Goal: Transaction & Acquisition: Purchase product/service

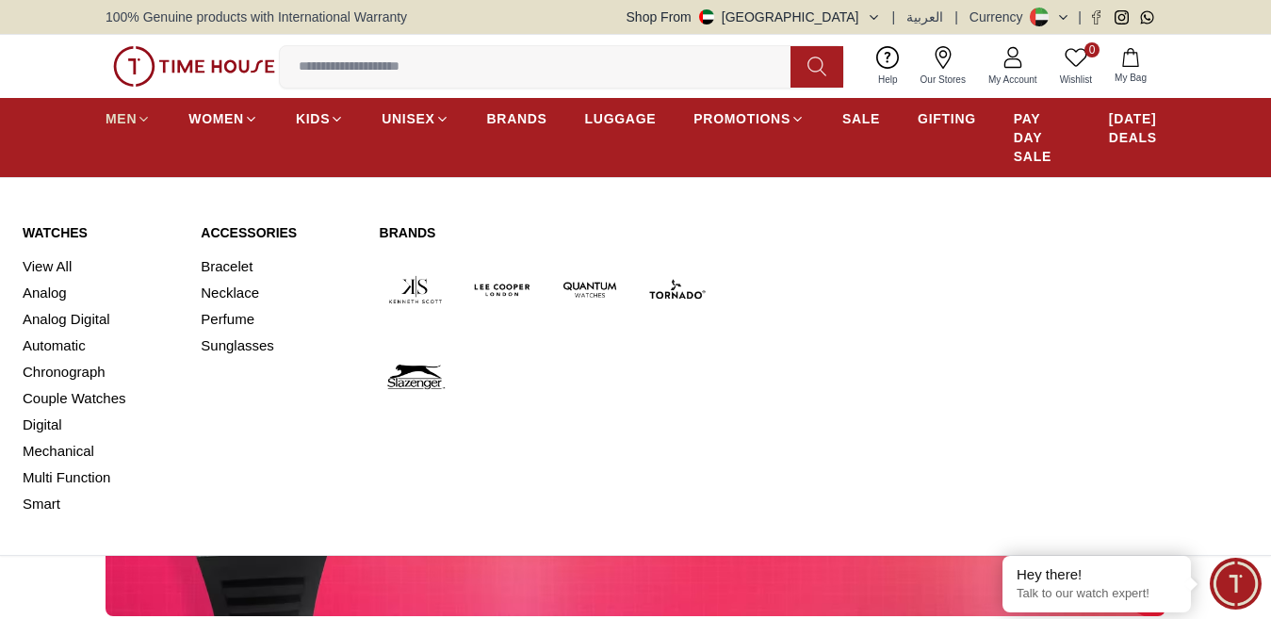
click at [141, 126] on icon at bounding box center [144, 119] width 14 height 14
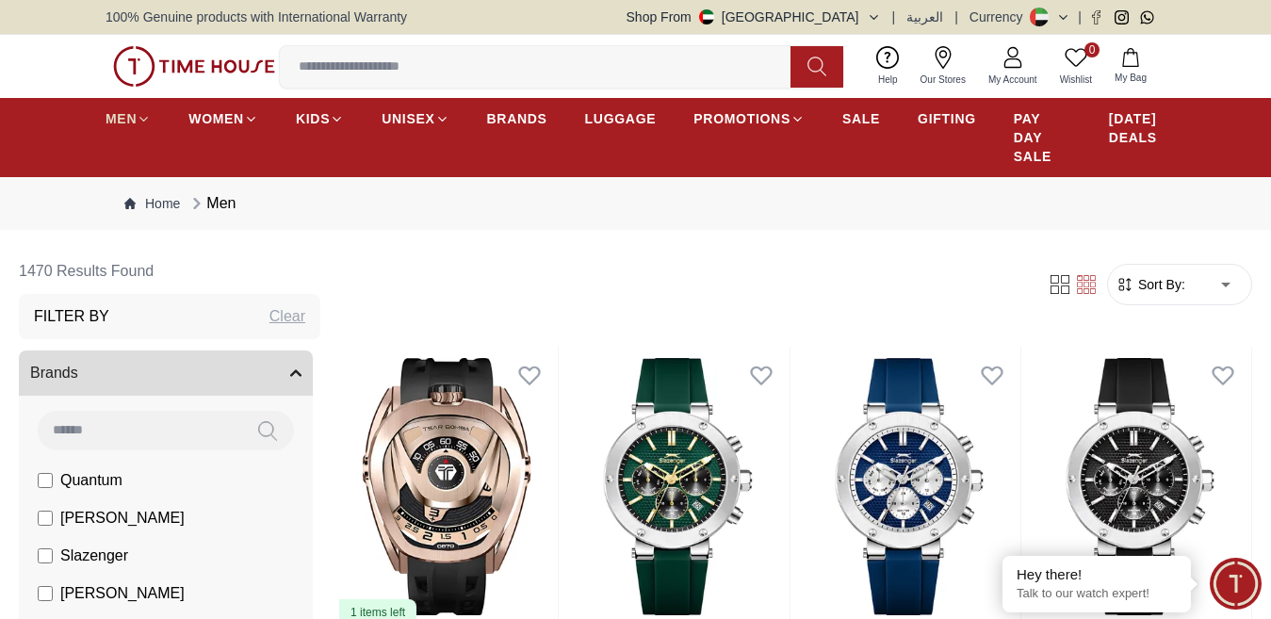
click at [144, 126] on icon at bounding box center [144, 119] width 14 height 14
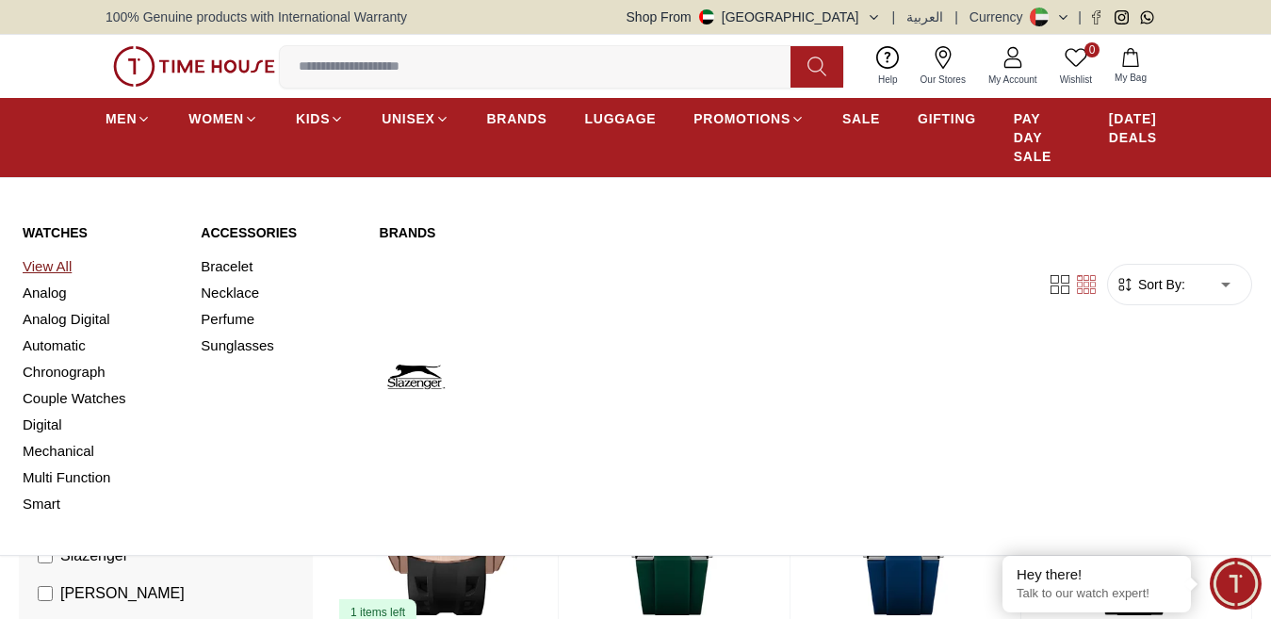
click at [57, 276] on link "View All" at bounding box center [100, 266] width 155 height 26
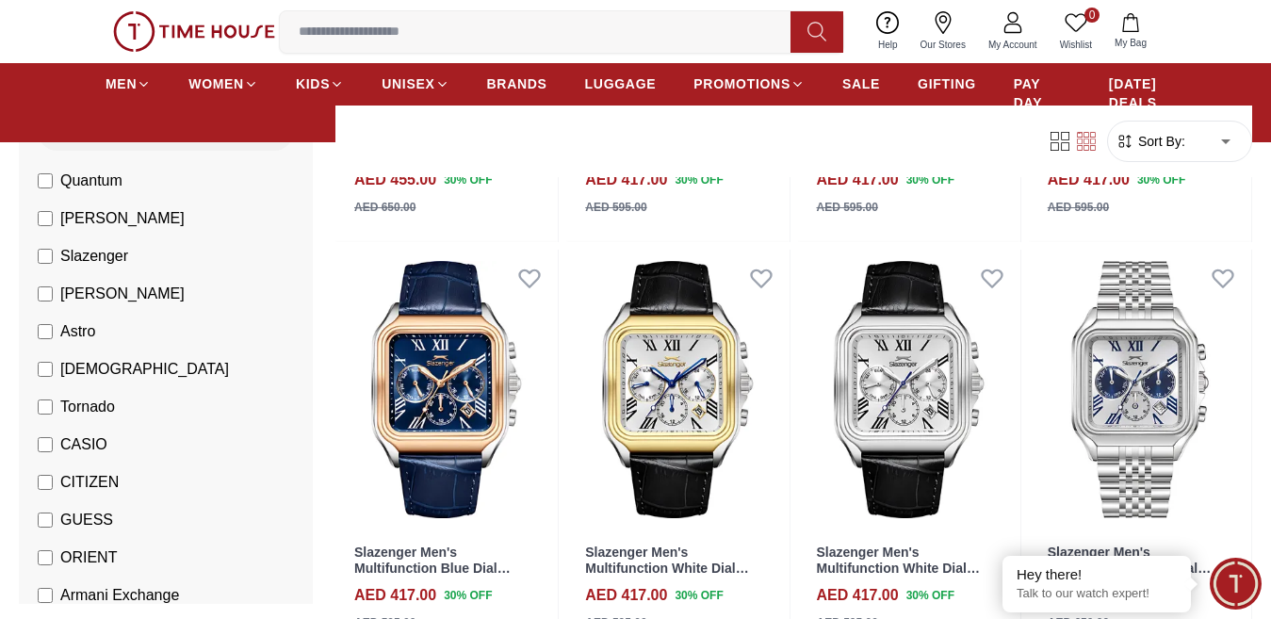
scroll to position [176, 0]
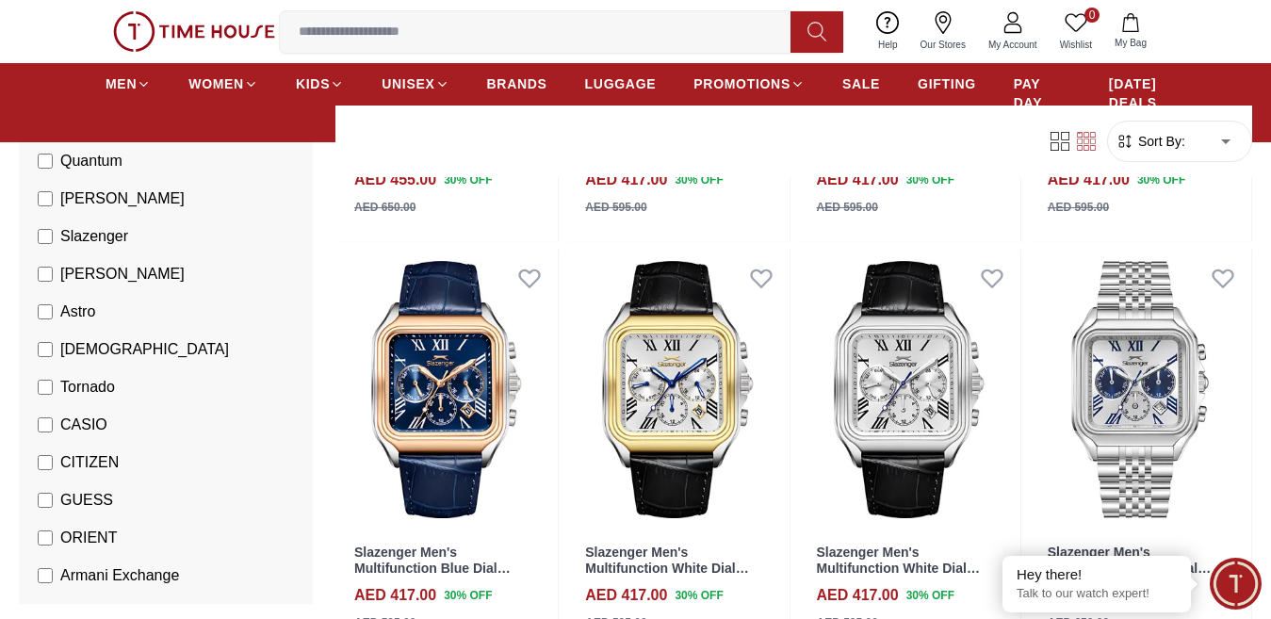
scroll to position [859, 0]
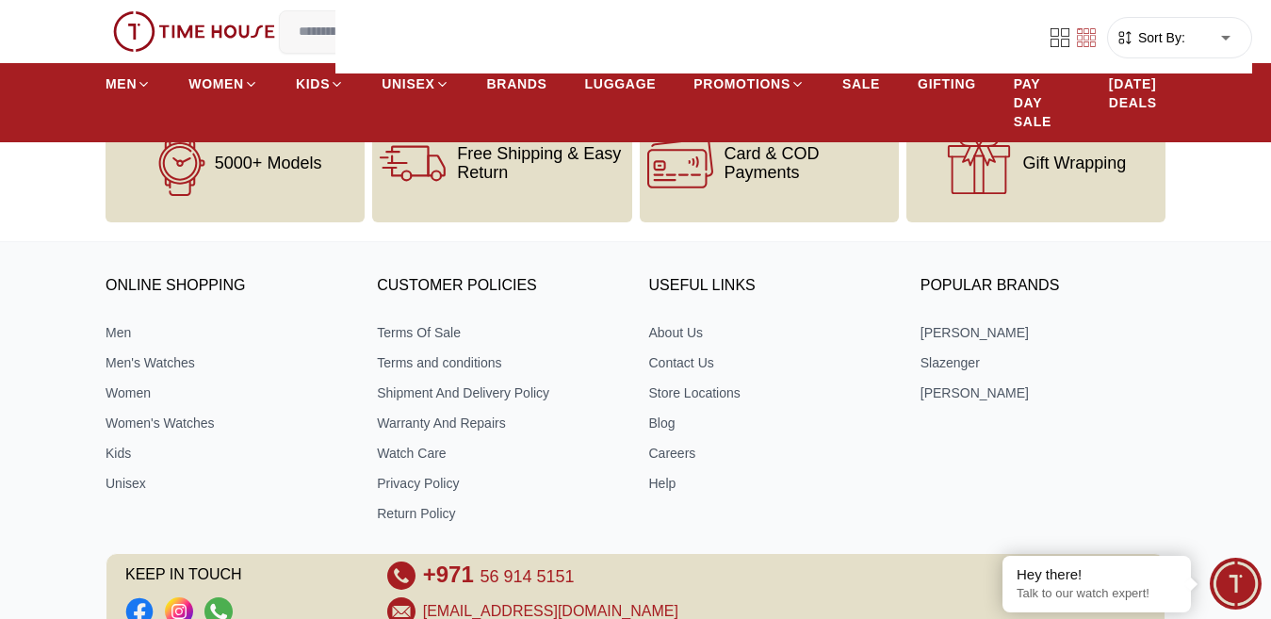
scroll to position [756, 0]
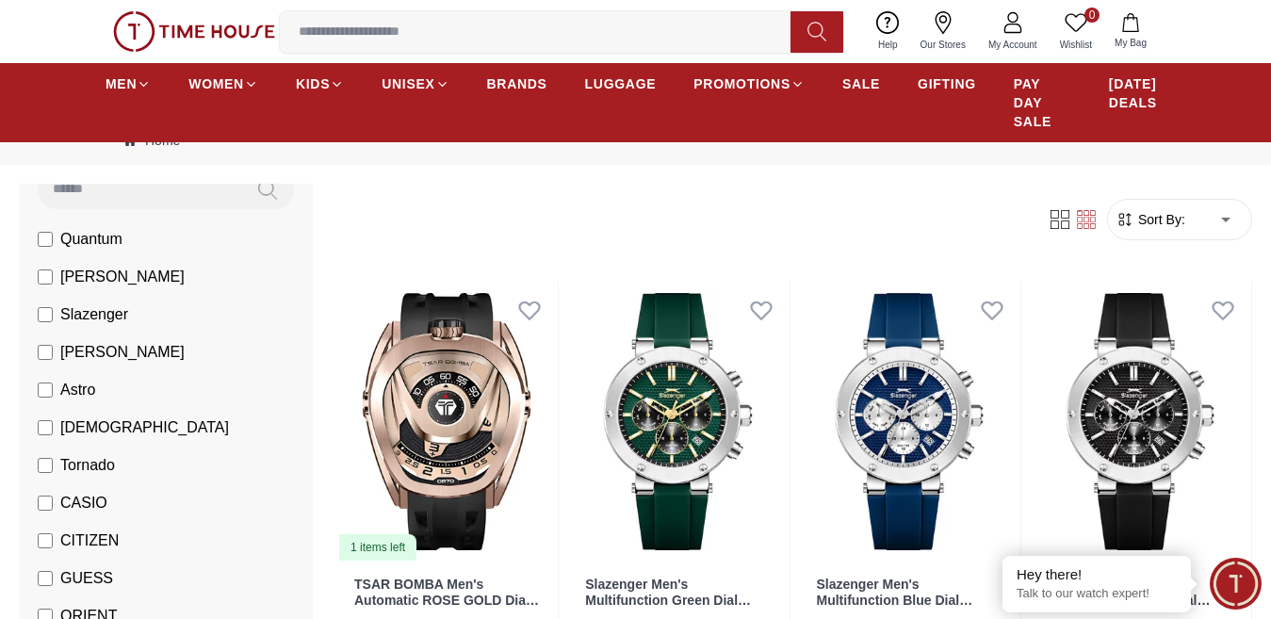
scroll to position [185, 0]
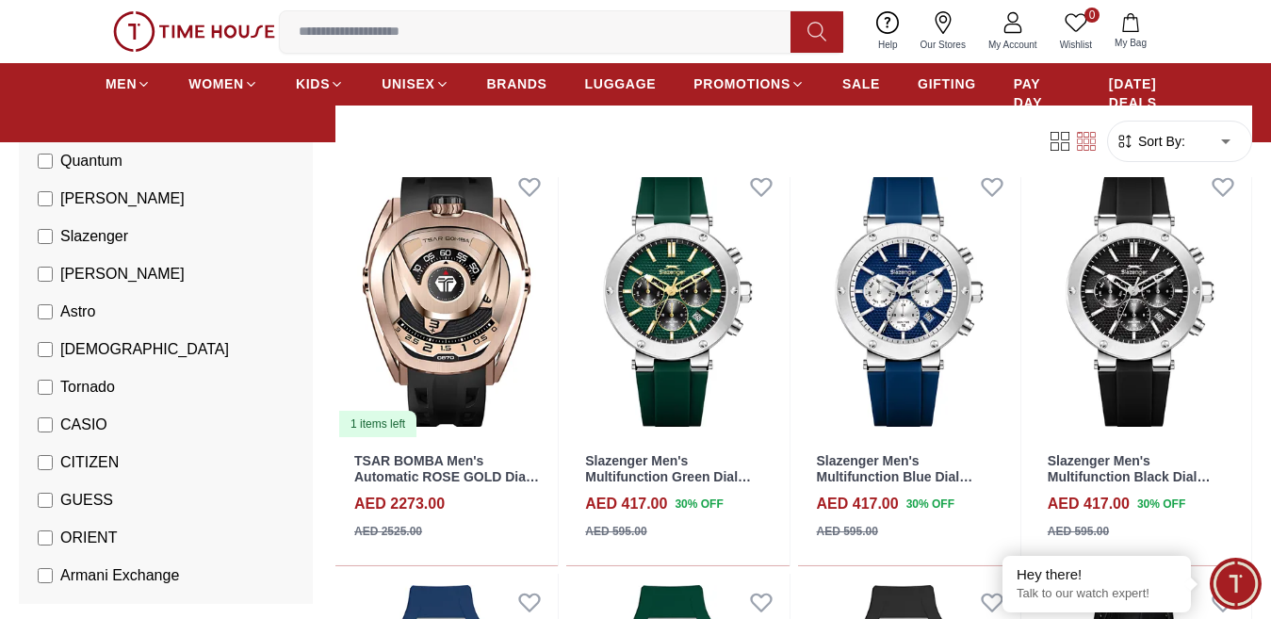
click at [36, 579] on li "Armani Exchange" at bounding box center [169, 576] width 286 height 38
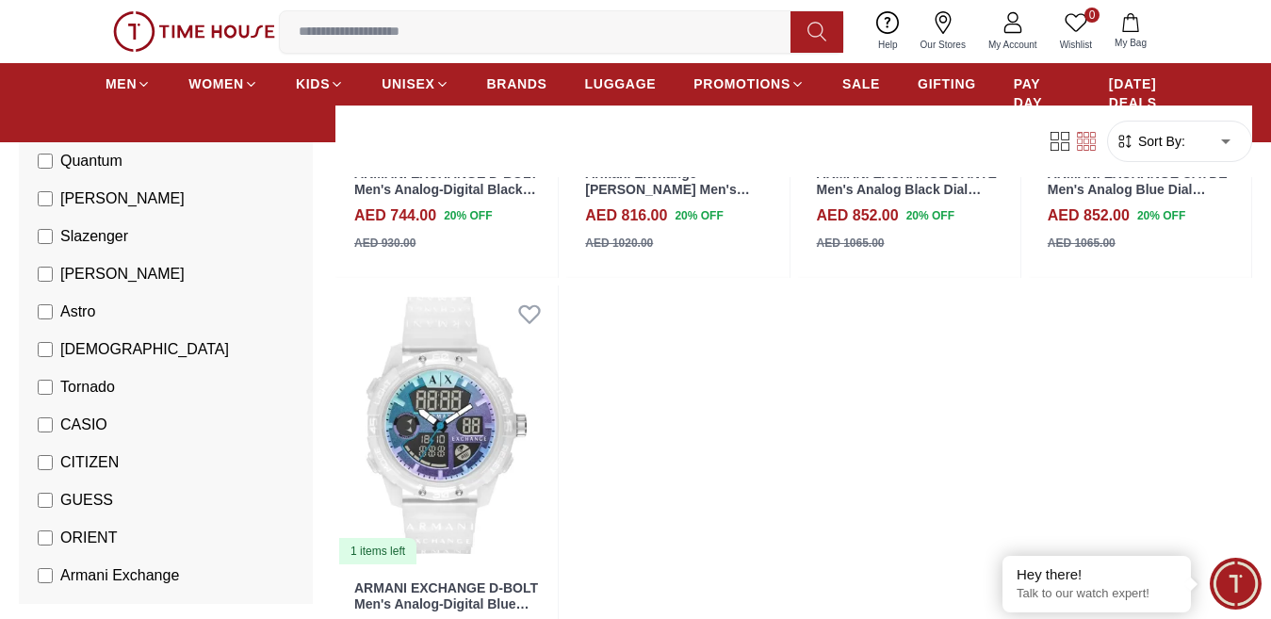
scroll to position [1018, 0]
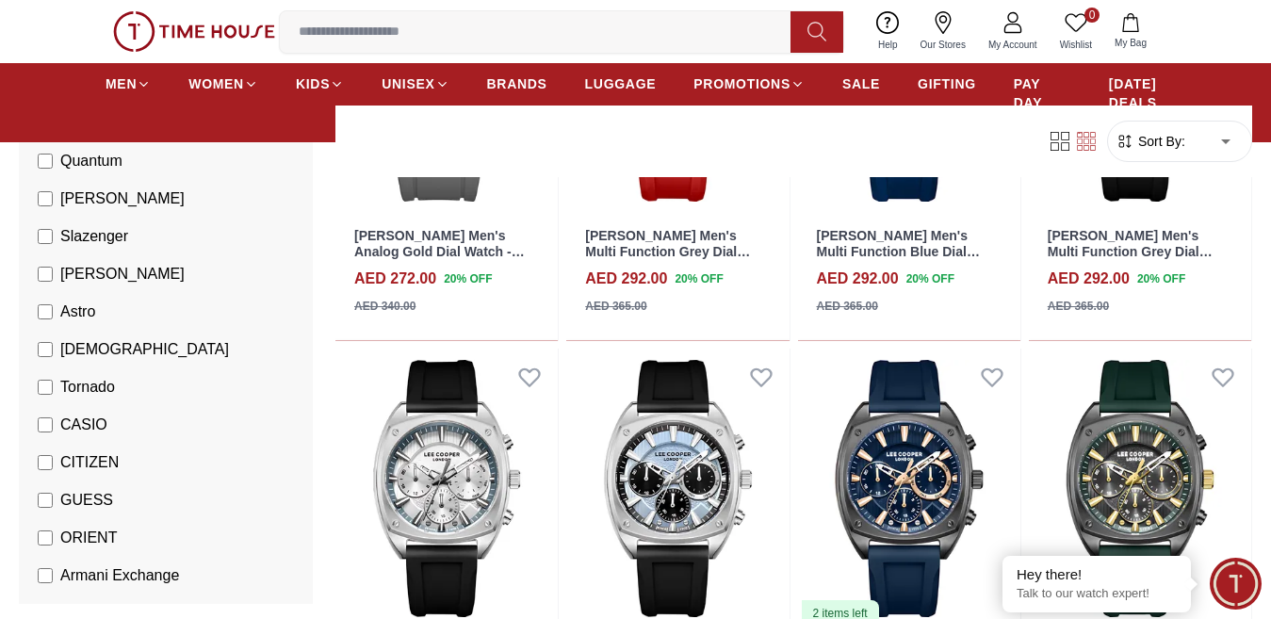
scroll to position [3375, 0]
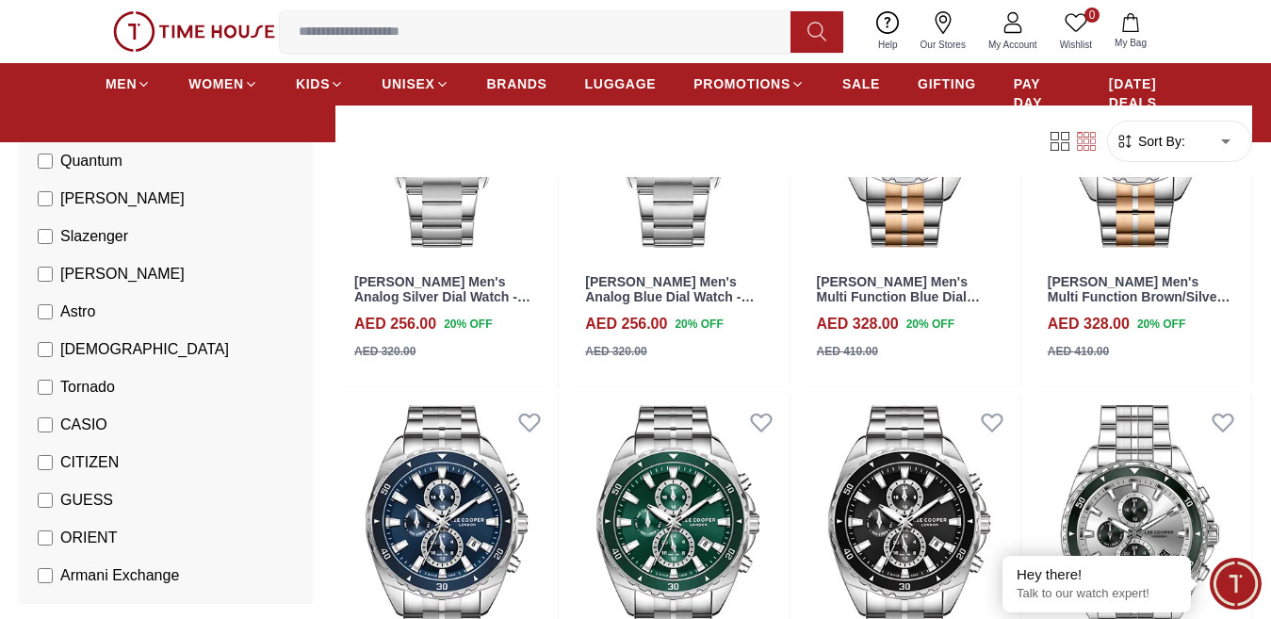
scroll to position [5072, 0]
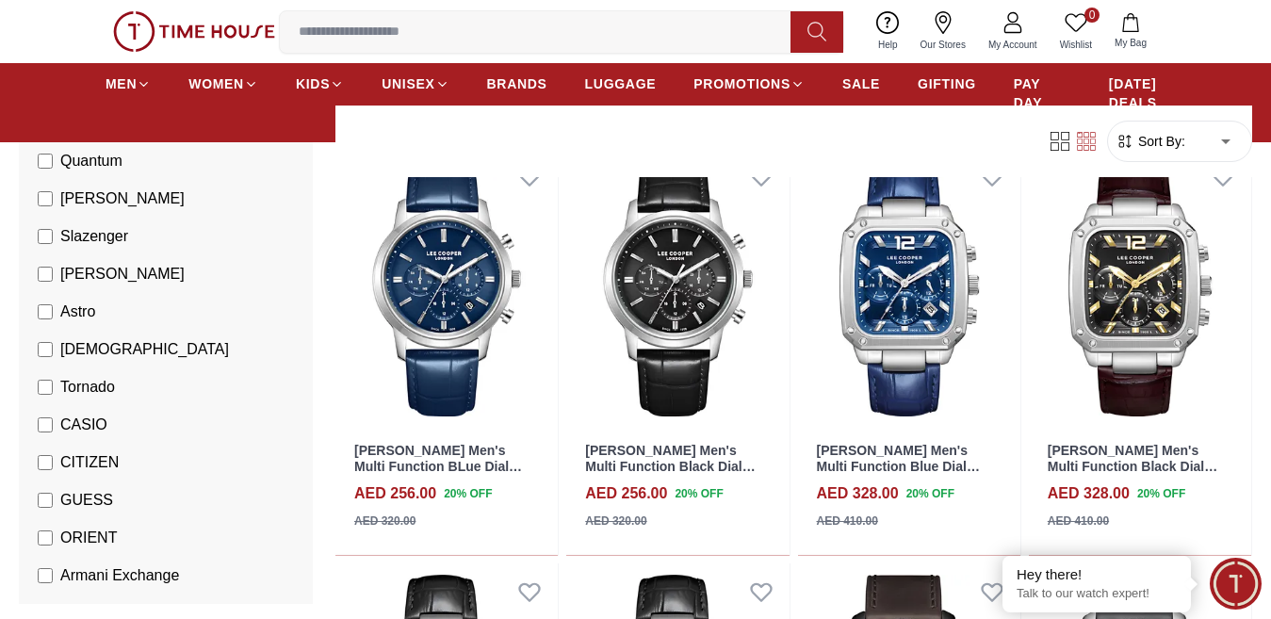
scroll to position [7924, 0]
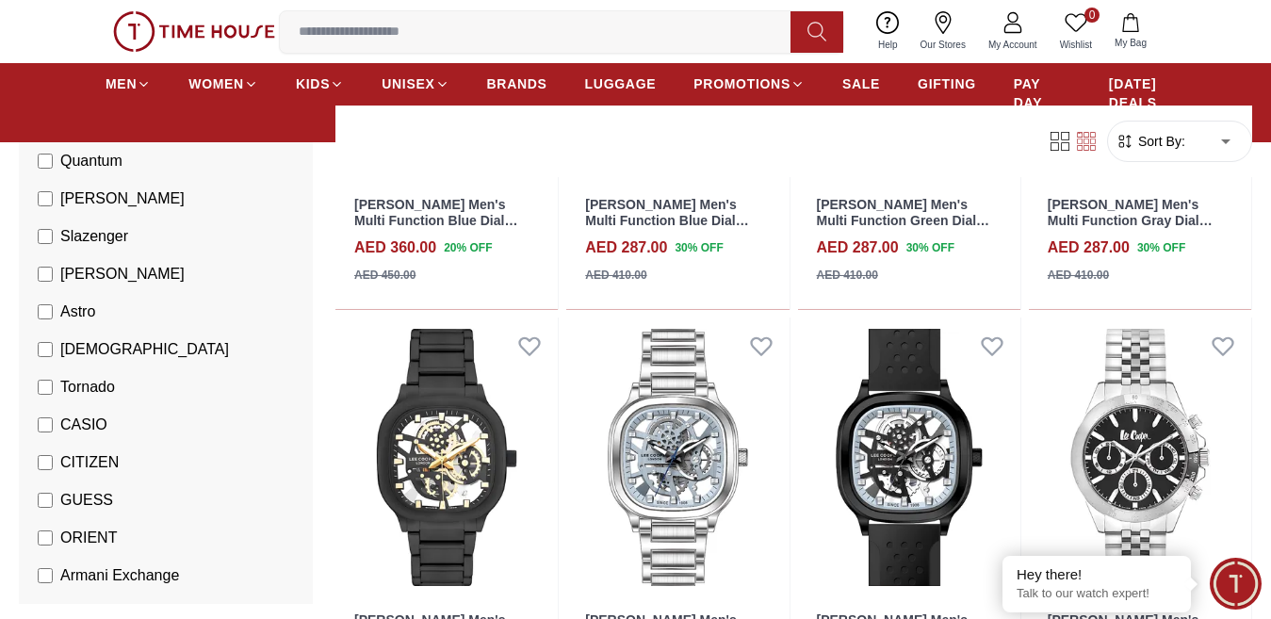
scroll to position [10082, 0]
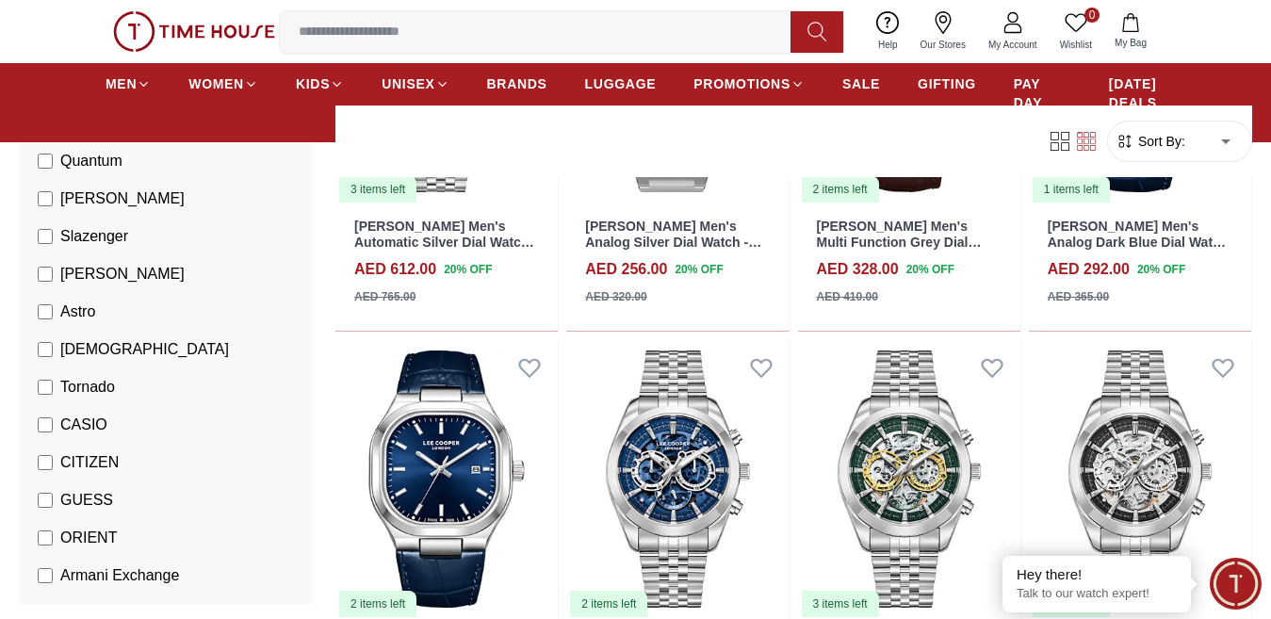
scroll to position [12305, 0]
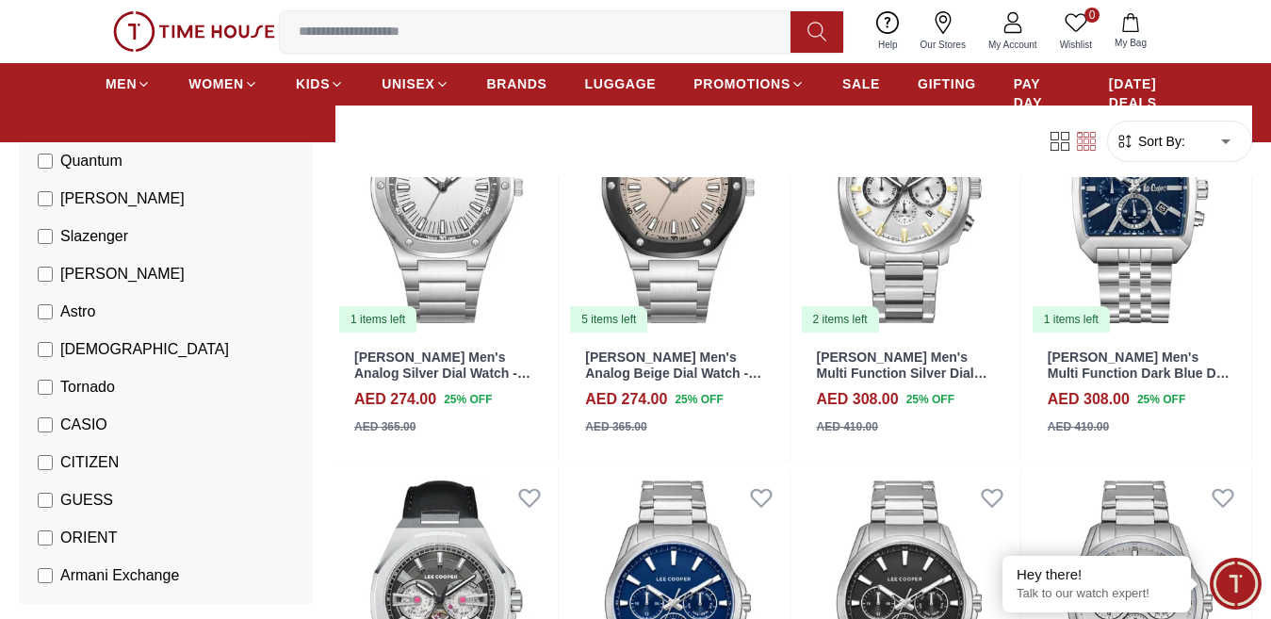
scroll to position [14240, 0]
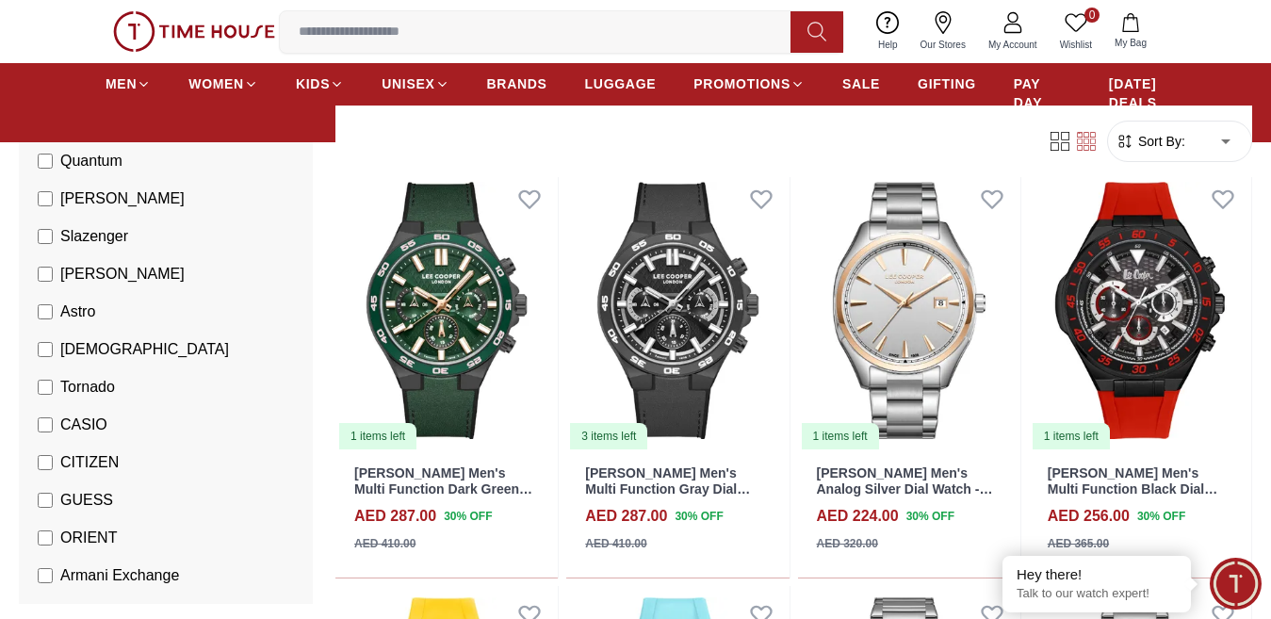
scroll to position [16403, 0]
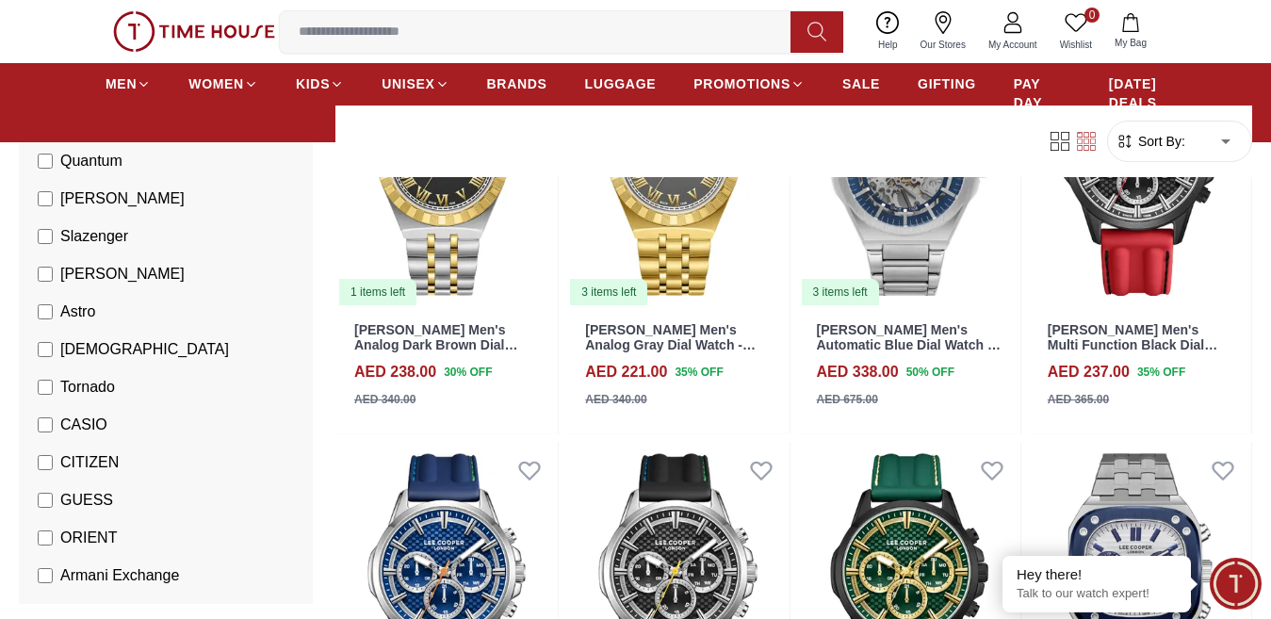
scroll to position [18326, 0]
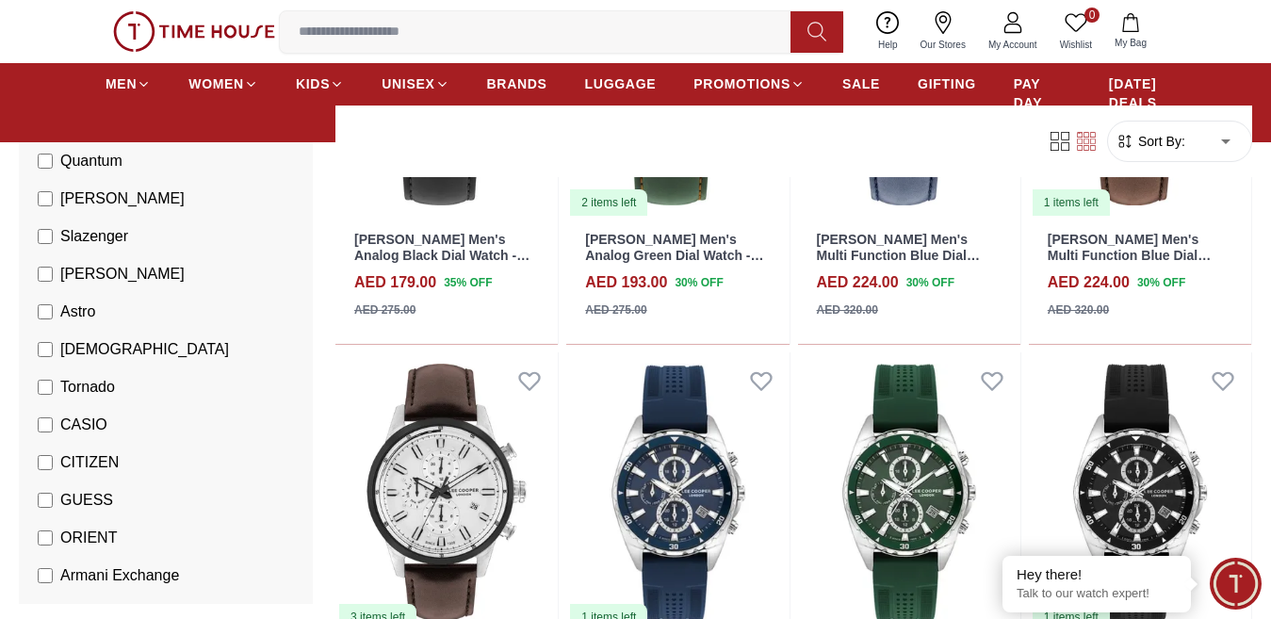
scroll to position [20474, 0]
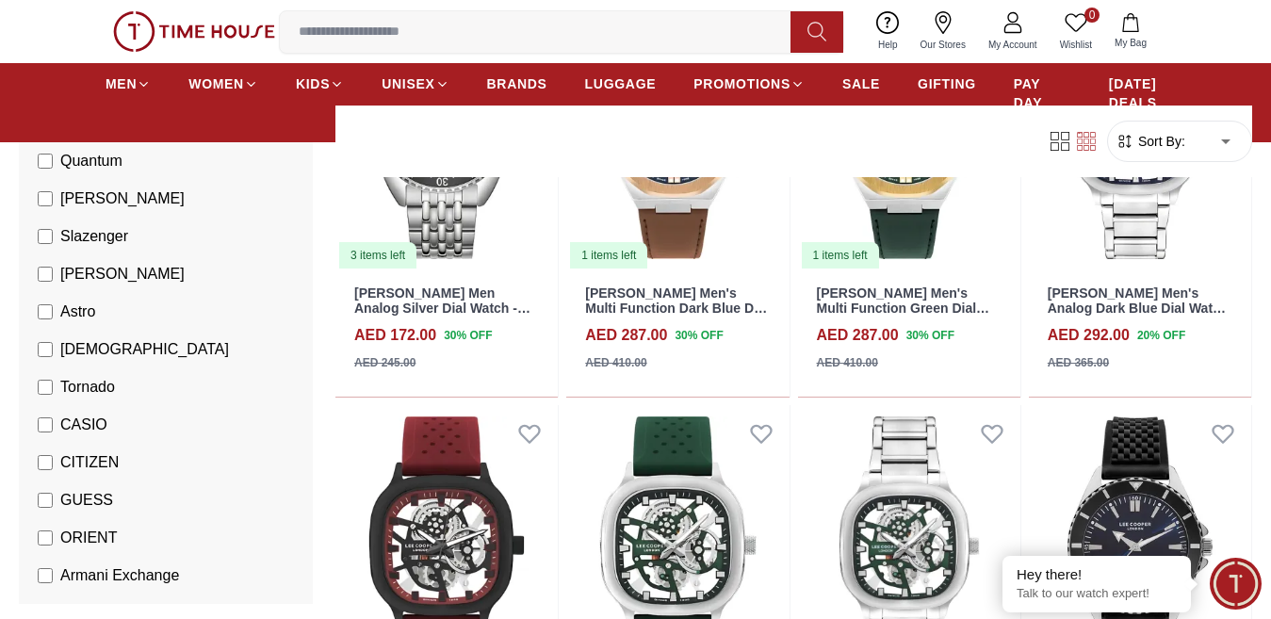
scroll to position [22470, 0]
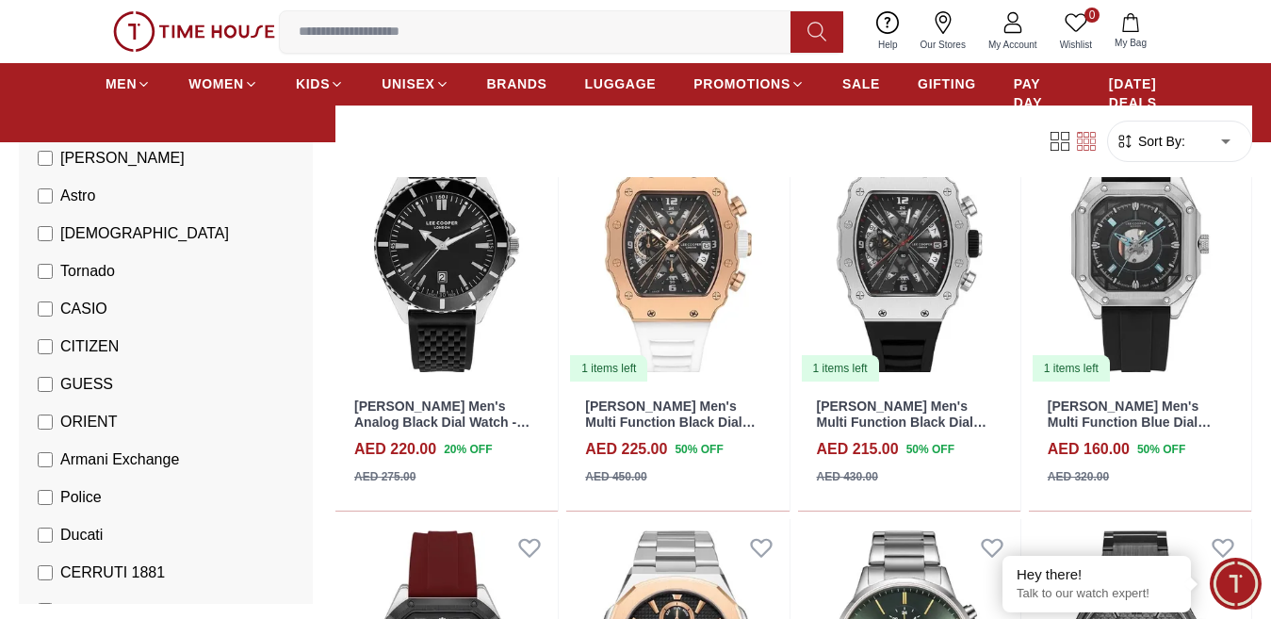
scroll to position [345, 0]
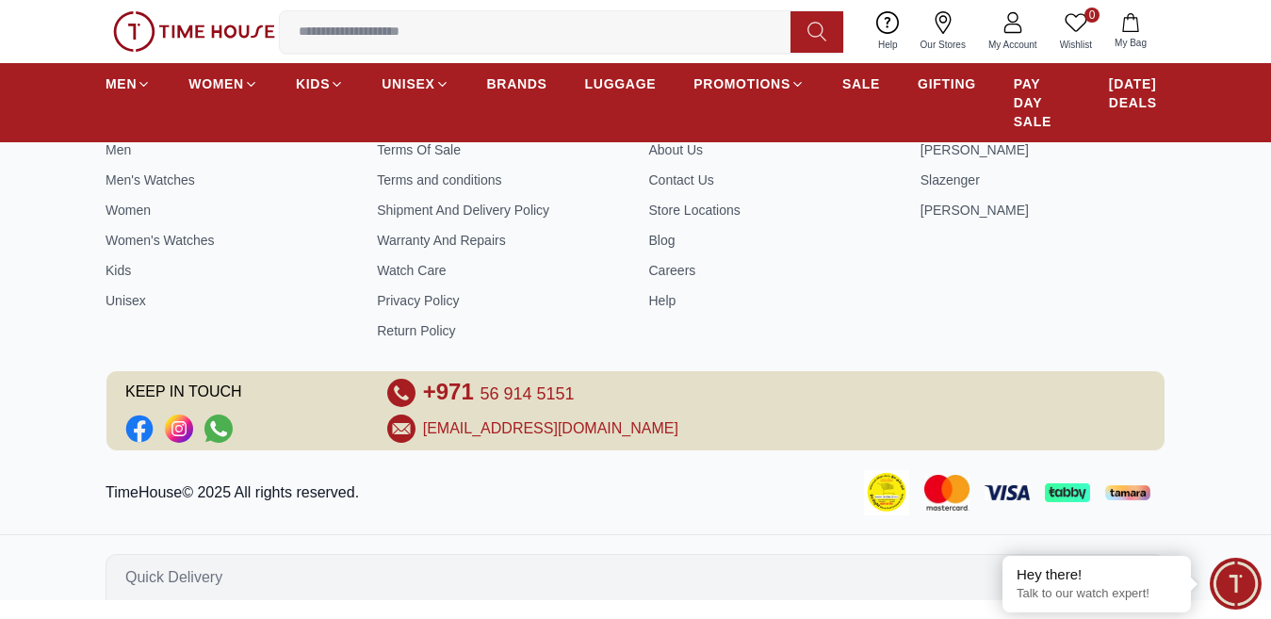
scroll to position [859, 0]
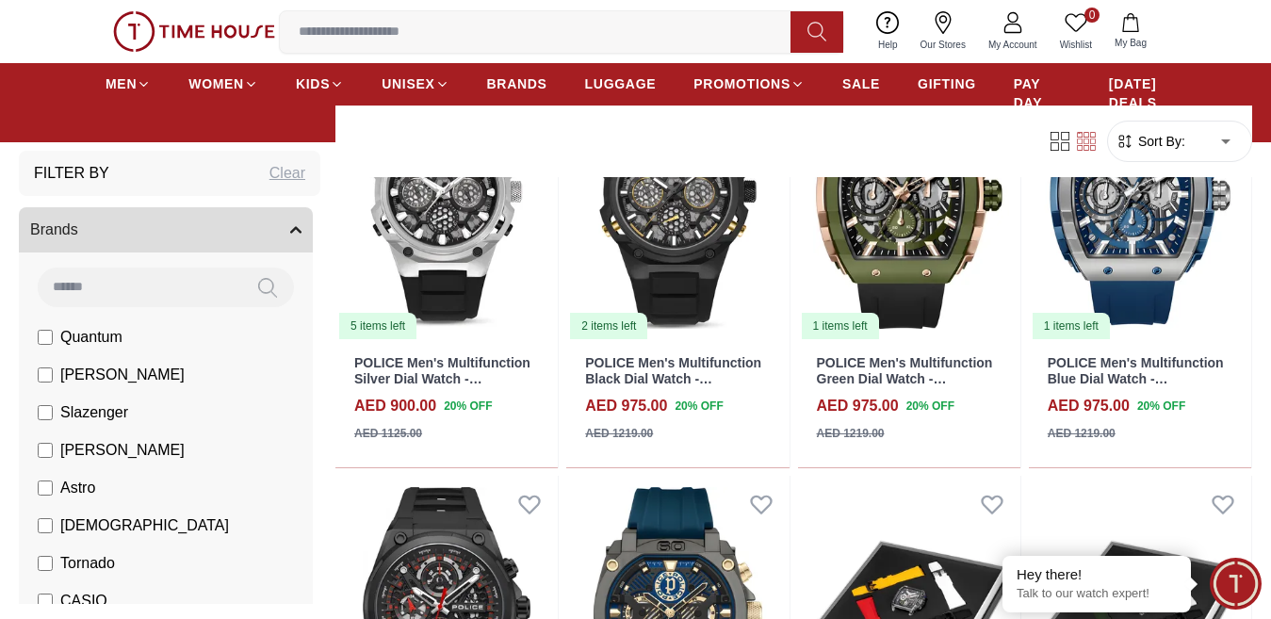
scroll to position [1729, 0]
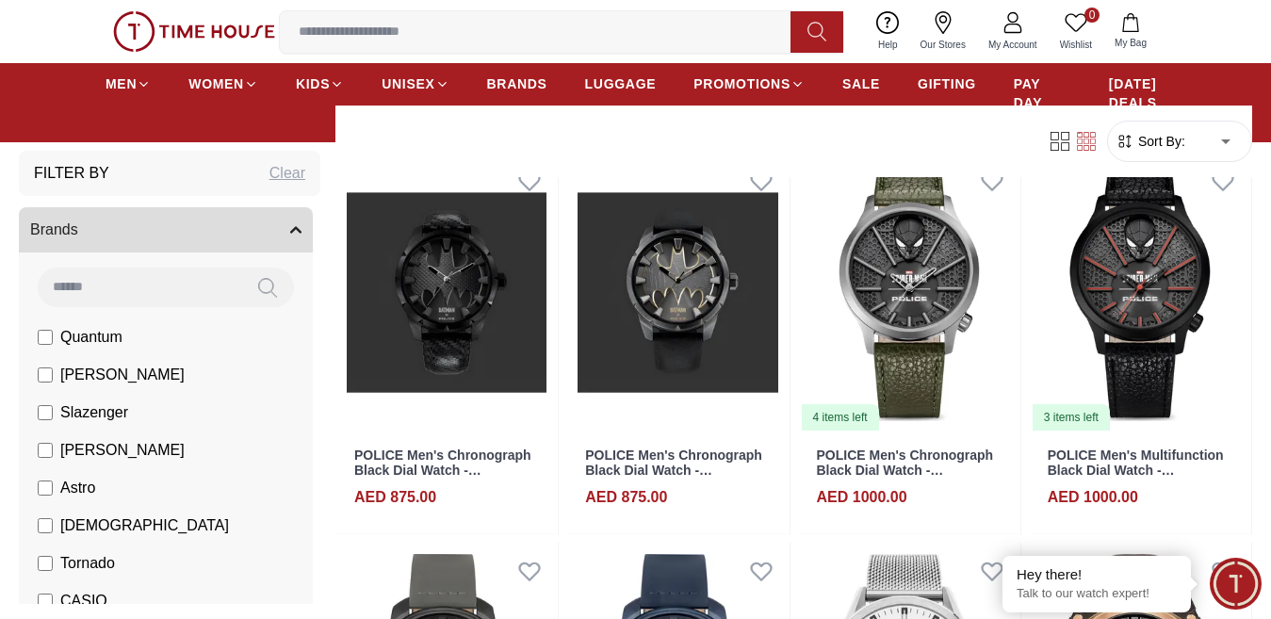
scroll to position [3832, 0]
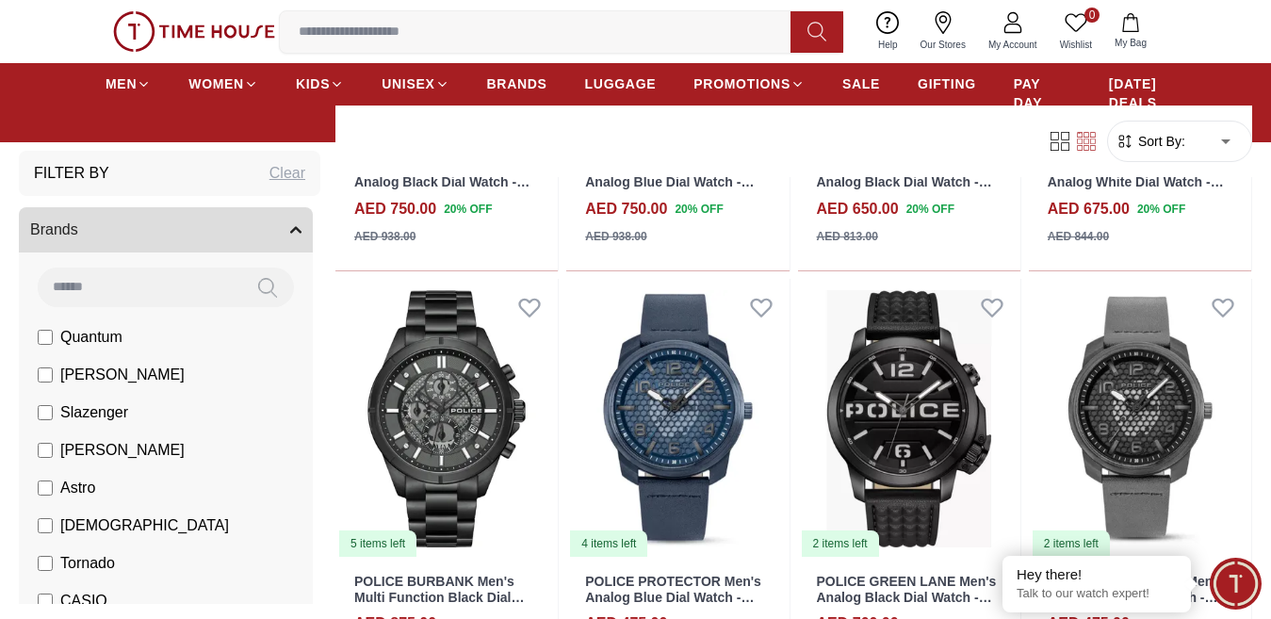
scroll to position [6111, 0]
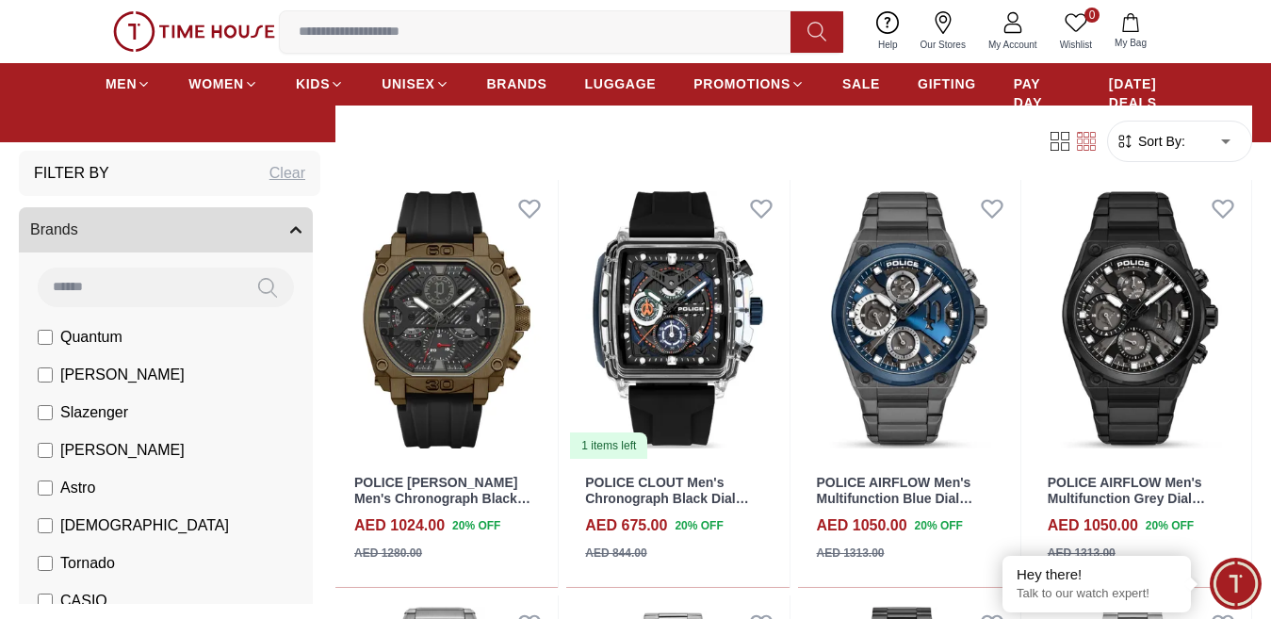
scroll to position [7877, 0]
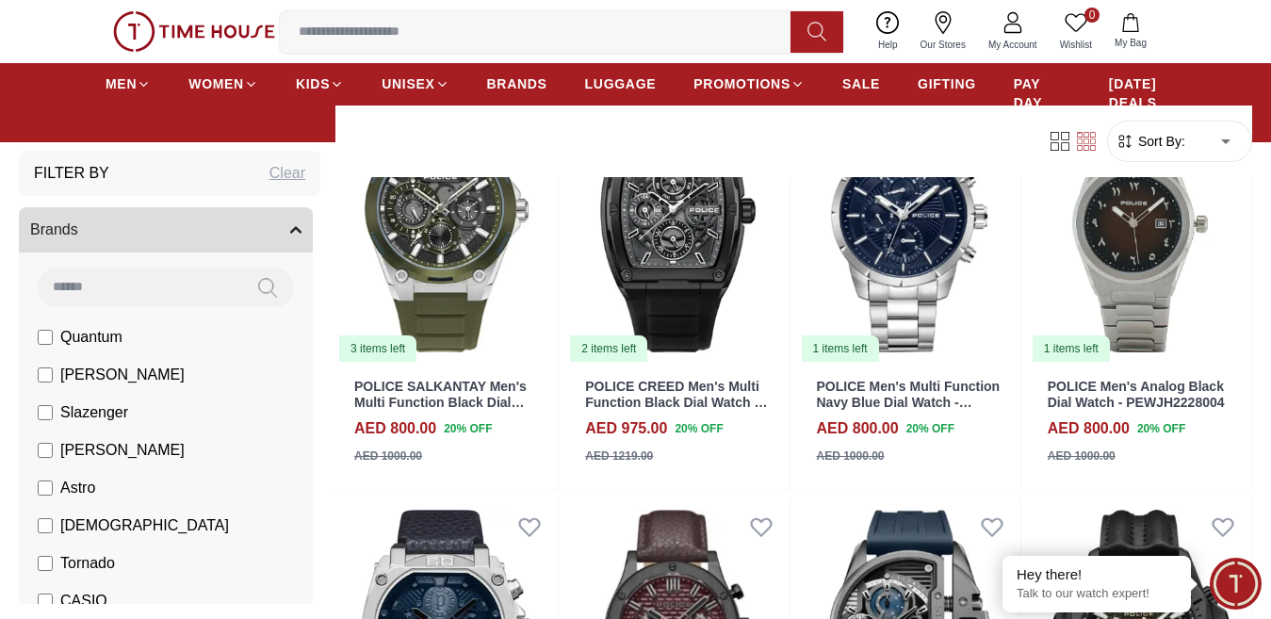
scroll to position [9921, 0]
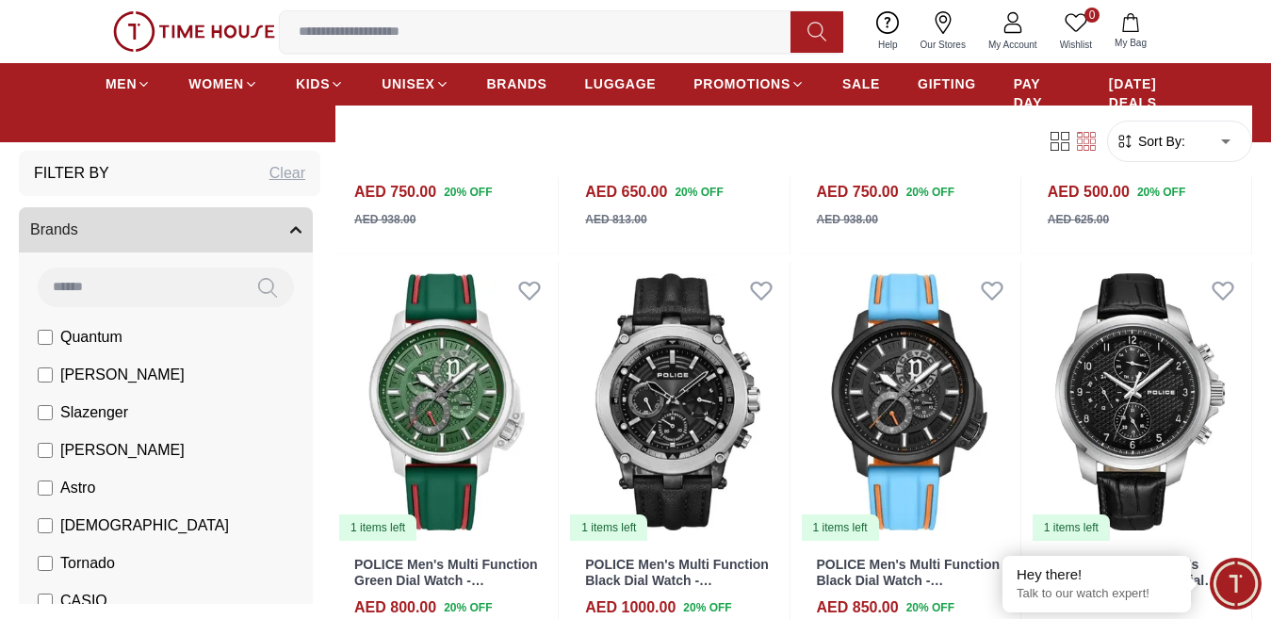
scroll to position [12103, 0]
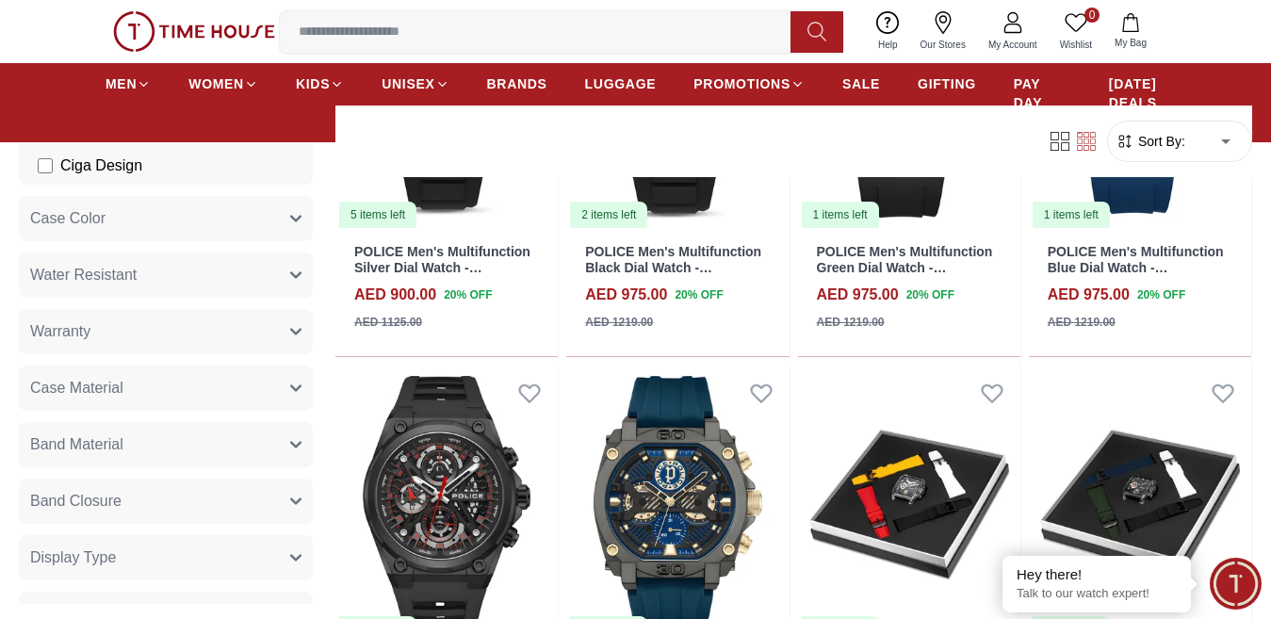
scroll to position [763, 0]
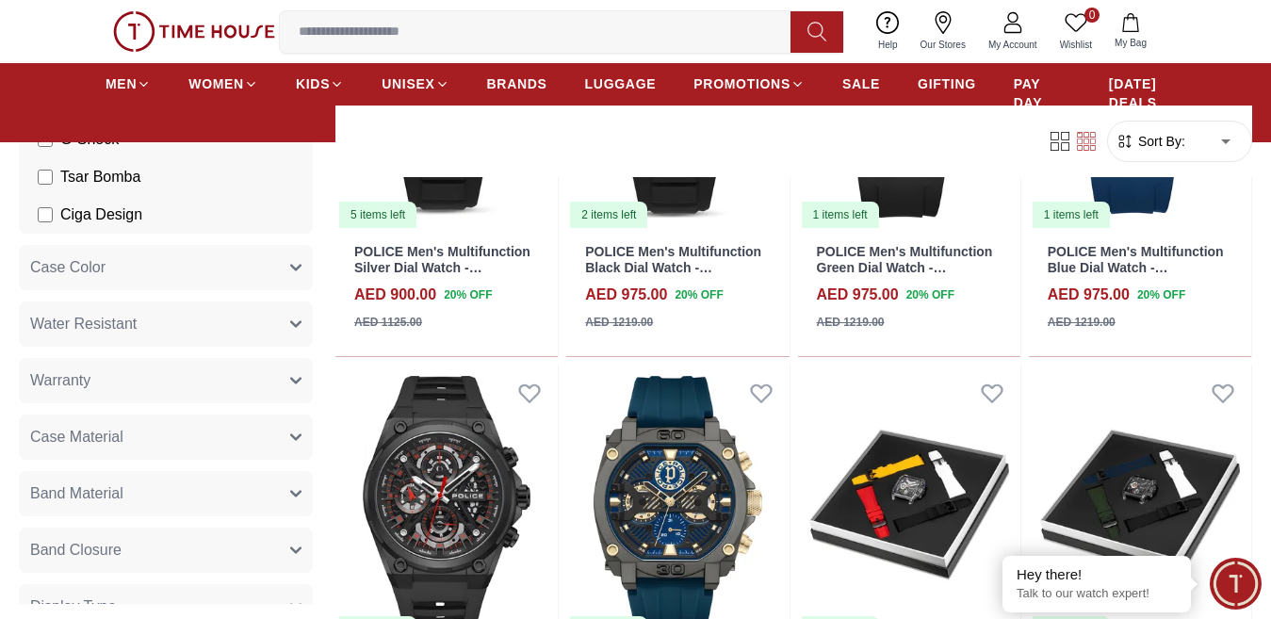
click at [210, 418] on button "Case Material" at bounding box center [166, 436] width 294 height 45
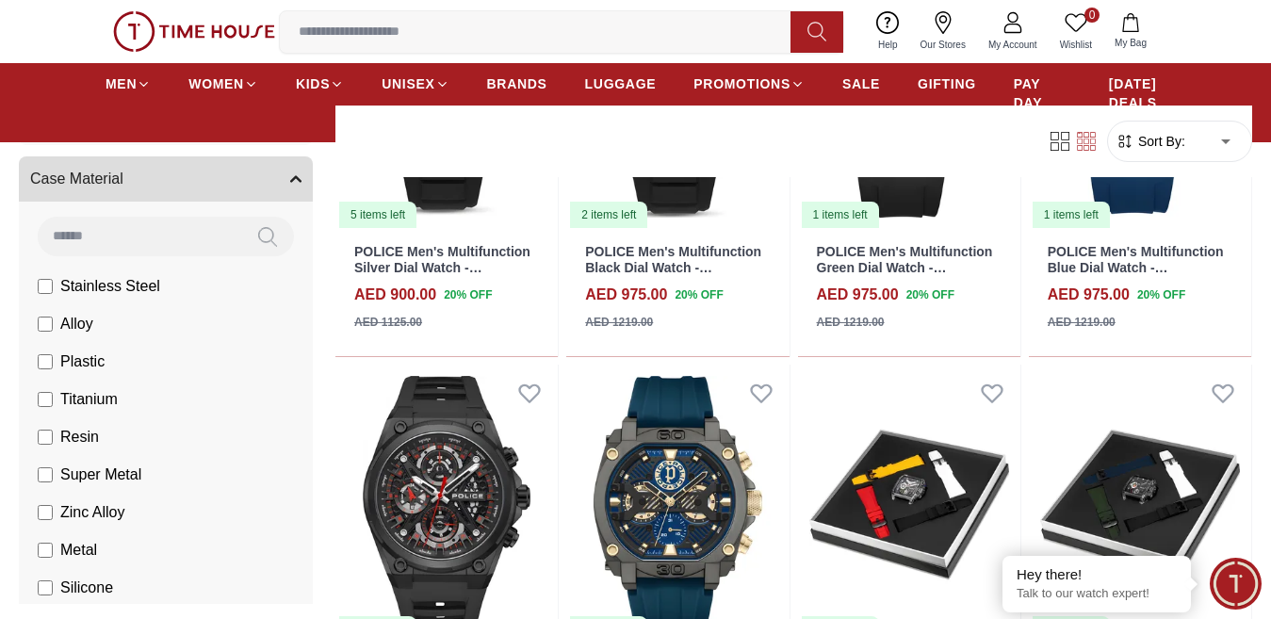
scroll to position [1100, 0]
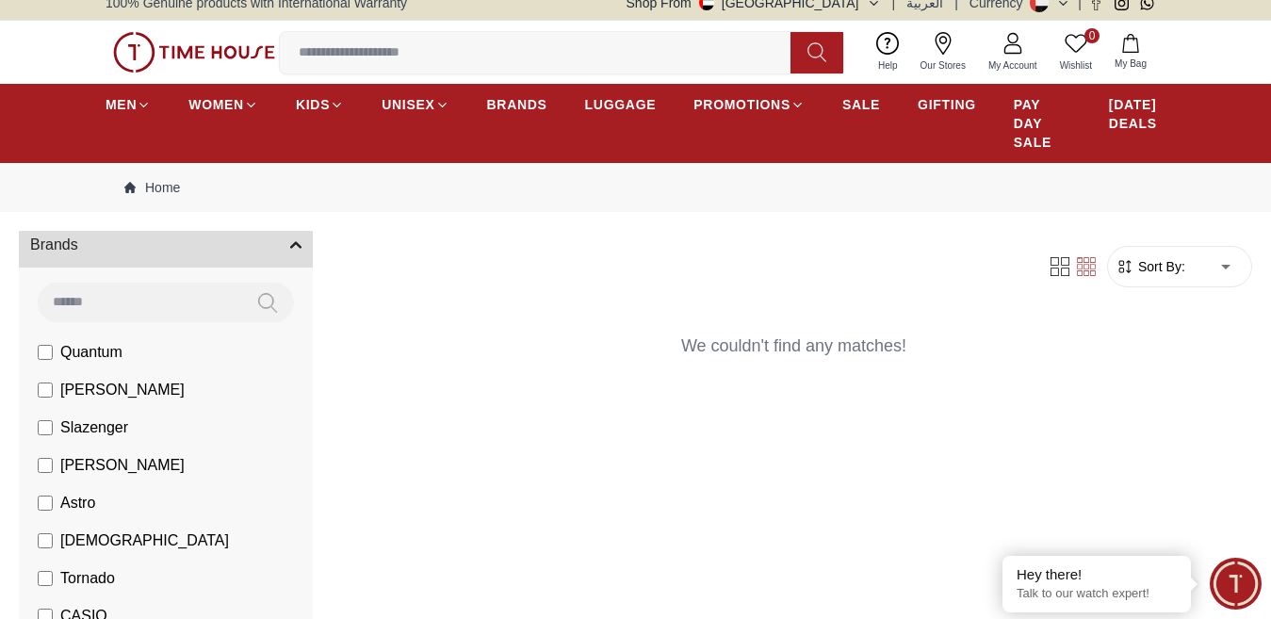
scroll to position [397, 0]
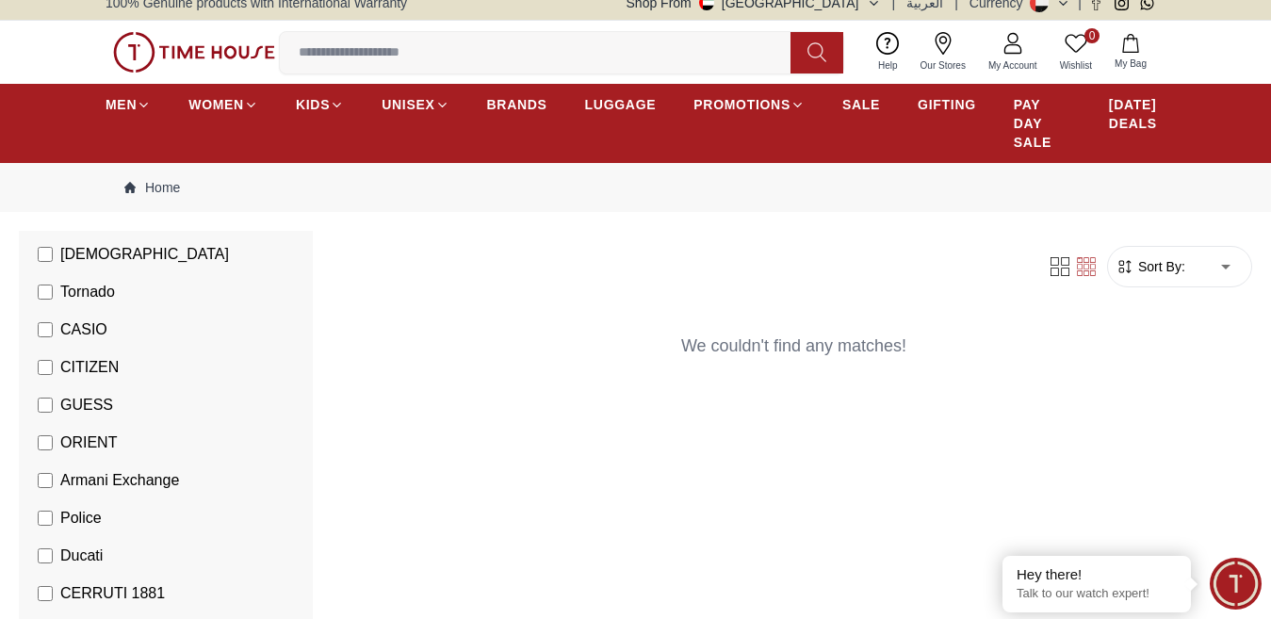
click at [31, 531] on li "Police" at bounding box center [169, 518] width 286 height 38
click at [36, 531] on li "Police" at bounding box center [169, 518] width 286 height 38
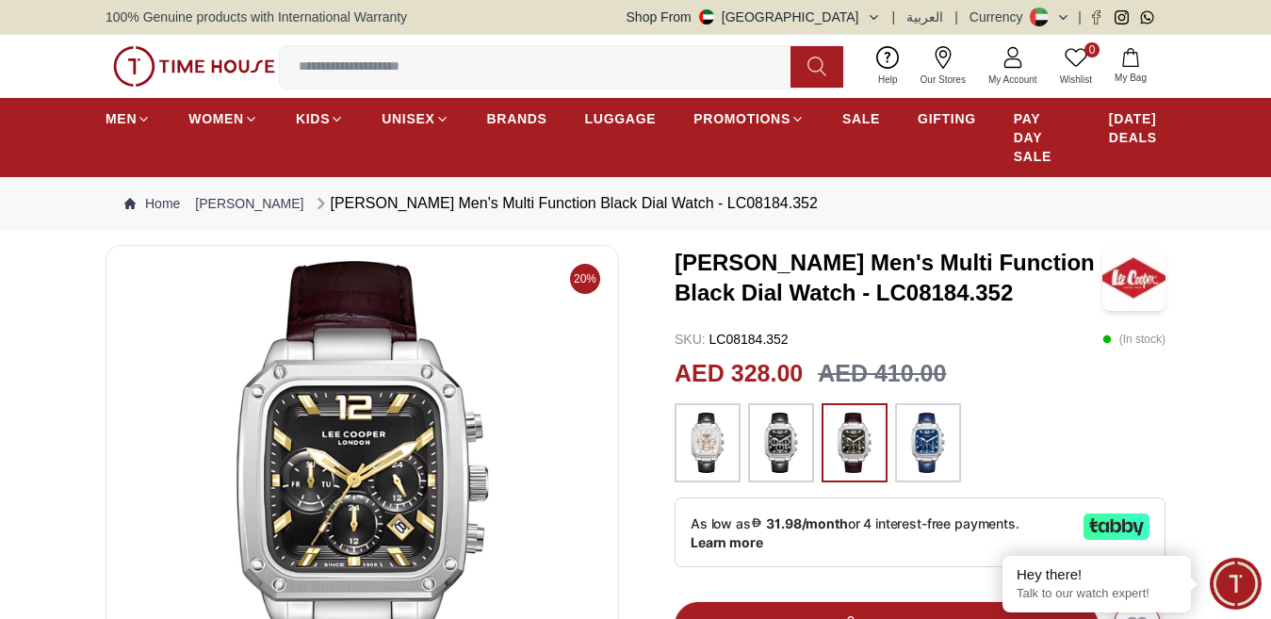
scroll to position [73, 0]
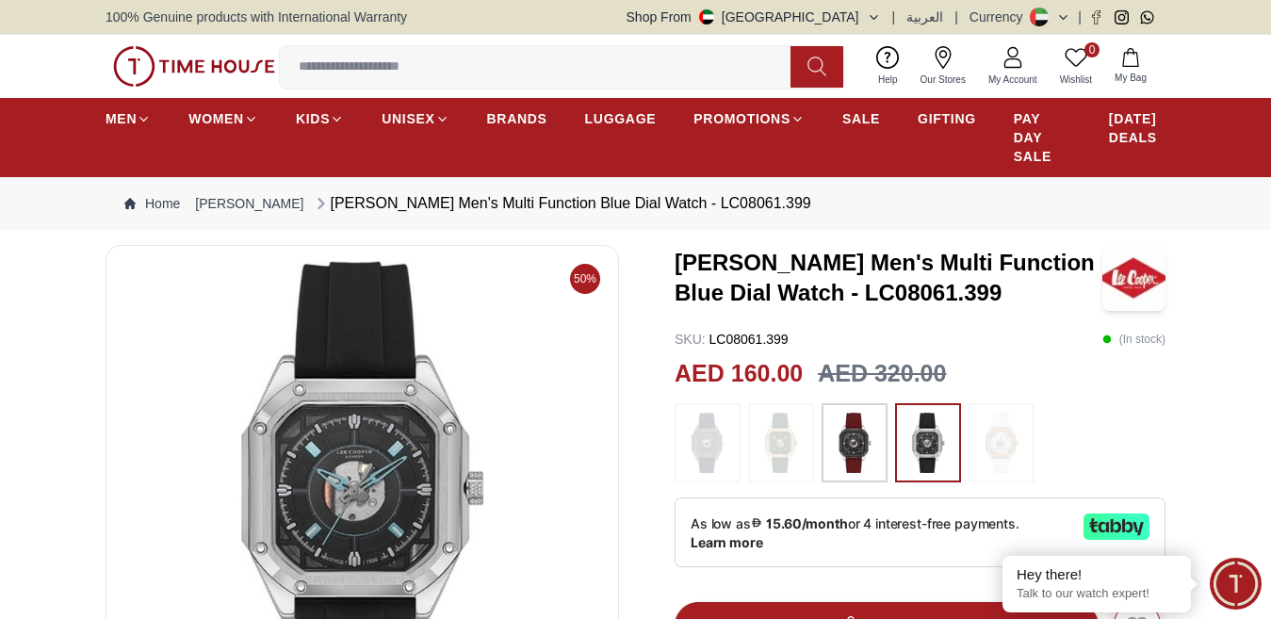
click at [847, 456] on img at bounding box center [854, 443] width 47 height 60
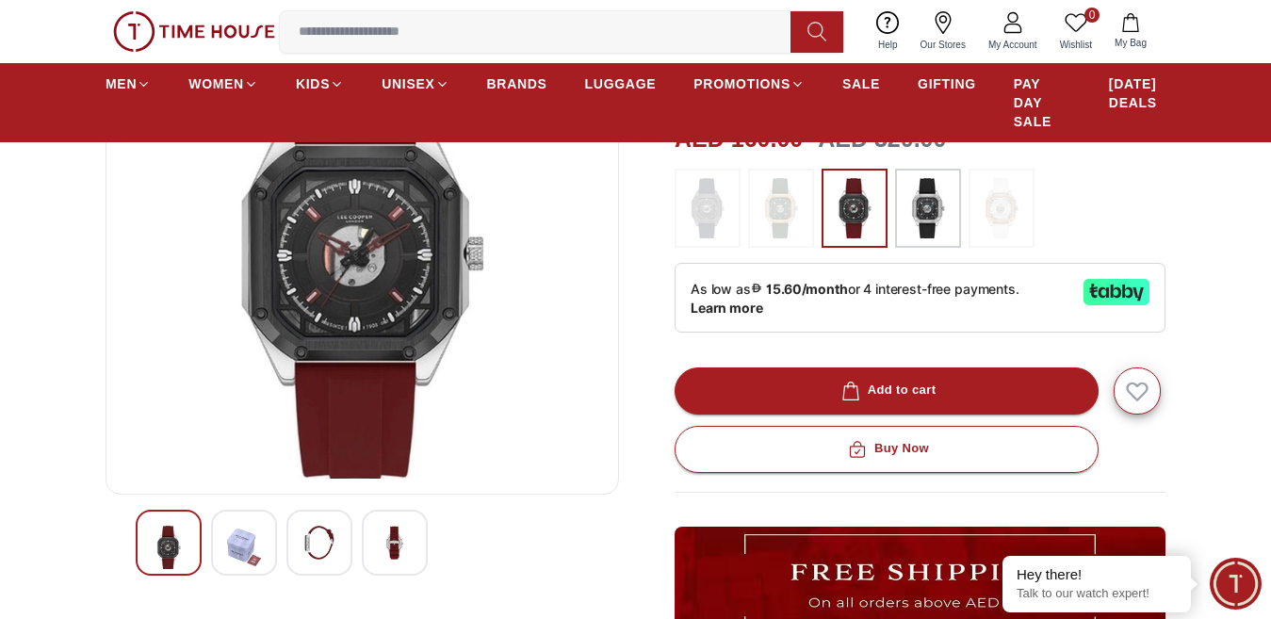
scroll to position [271, 0]
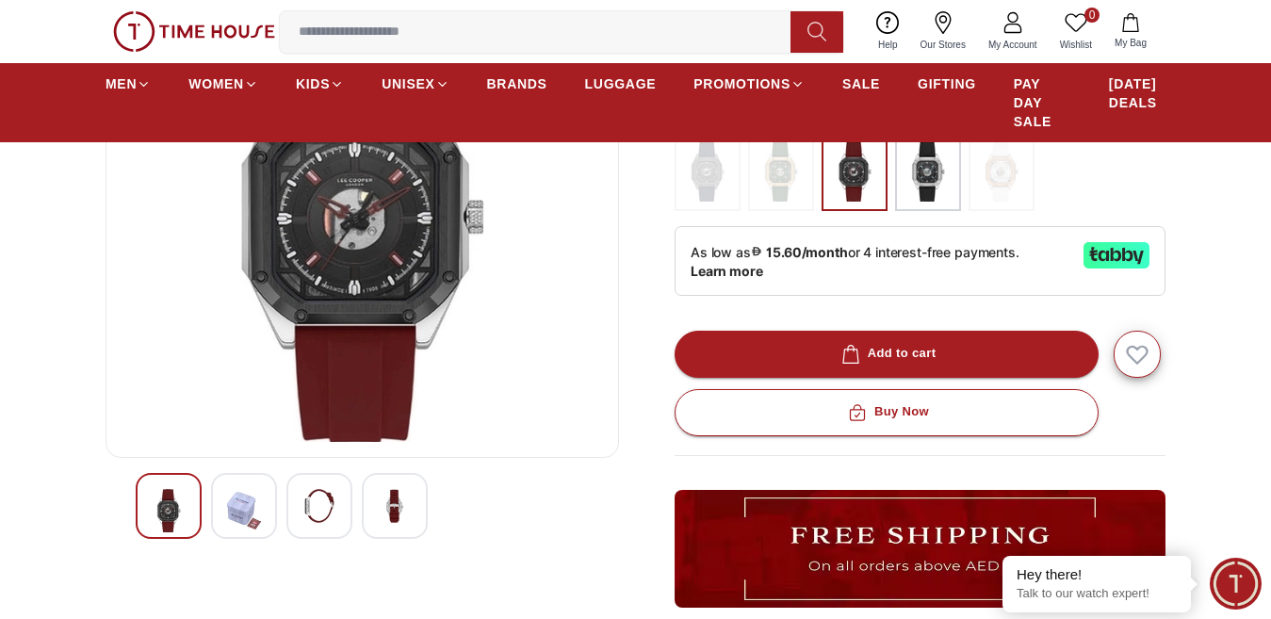
click at [322, 517] on img at bounding box center [319, 506] width 34 height 34
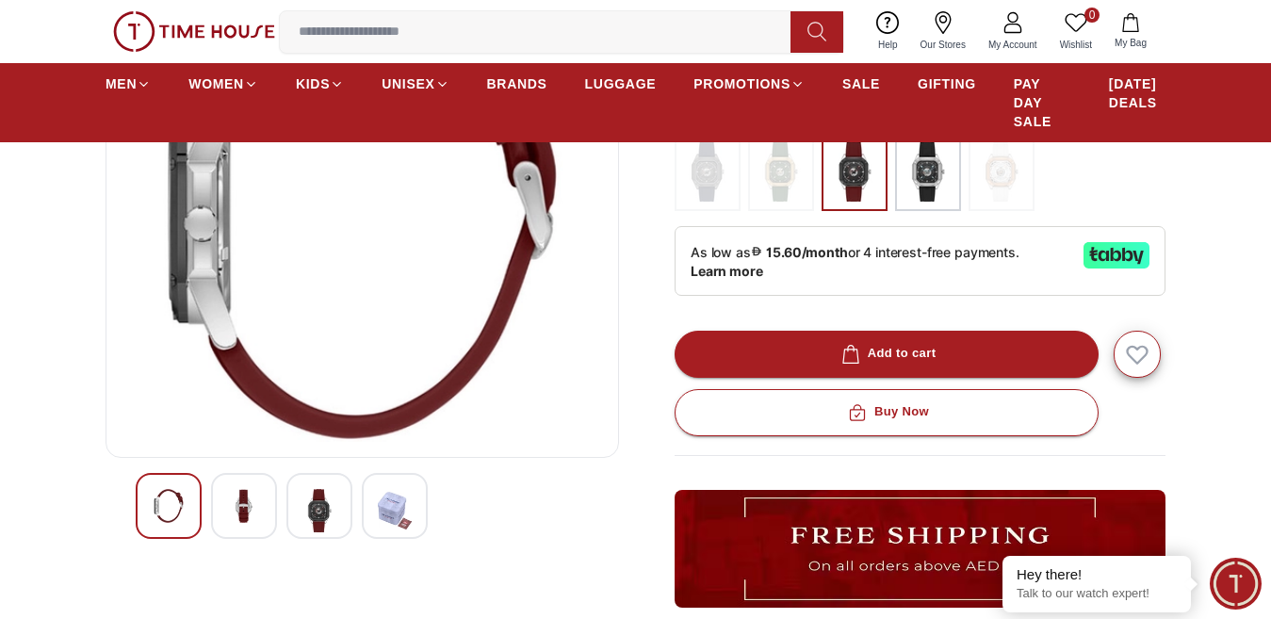
click at [381, 524] on img at bounding box center [395, 510] width 34 height 43
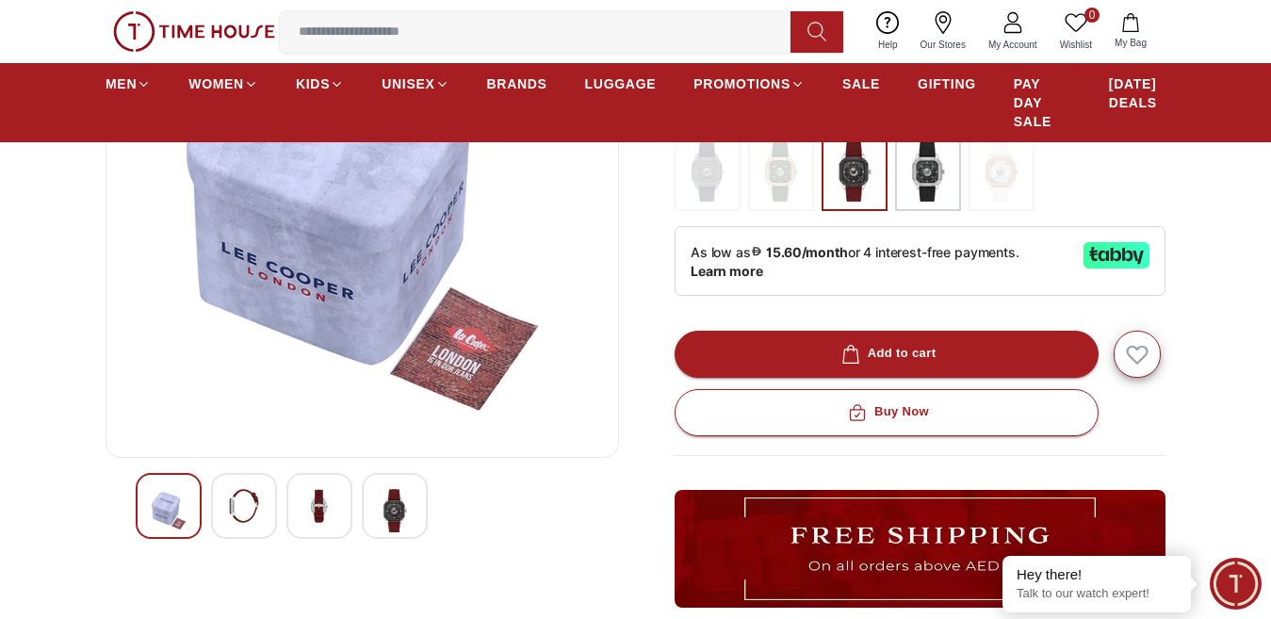
click at [252, 521] on img at bounding box center [244, 506] width 34 height 34
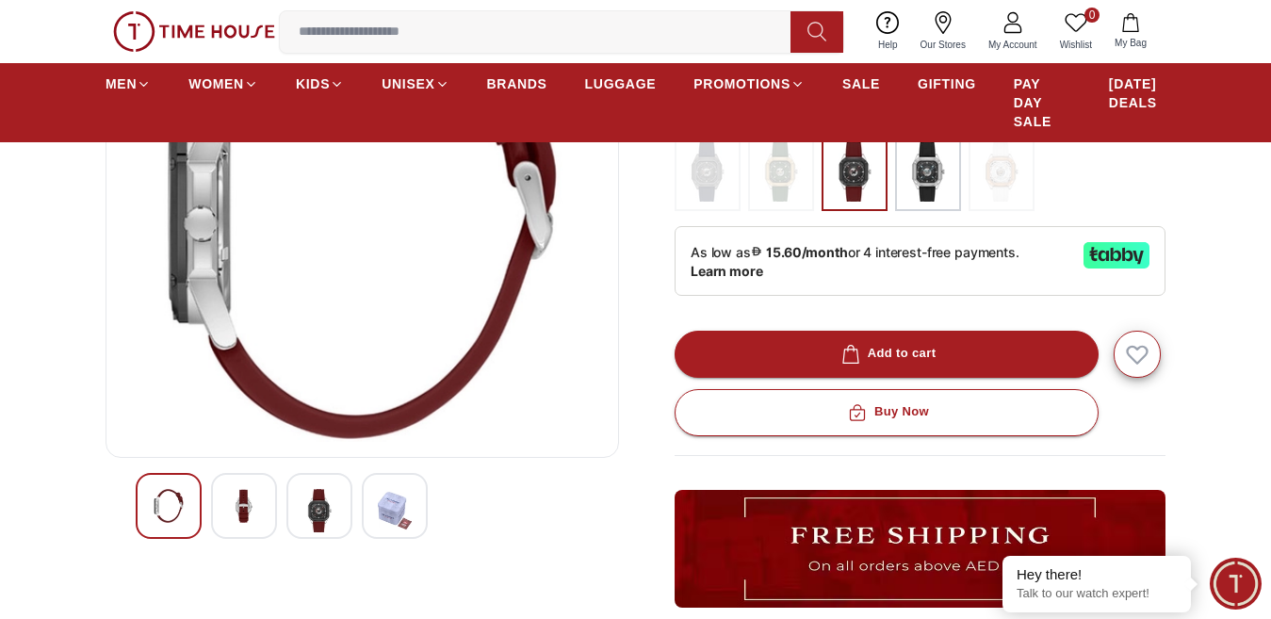
click at [240, 521] on img at bounding box center [244, 506] width 34 height 34
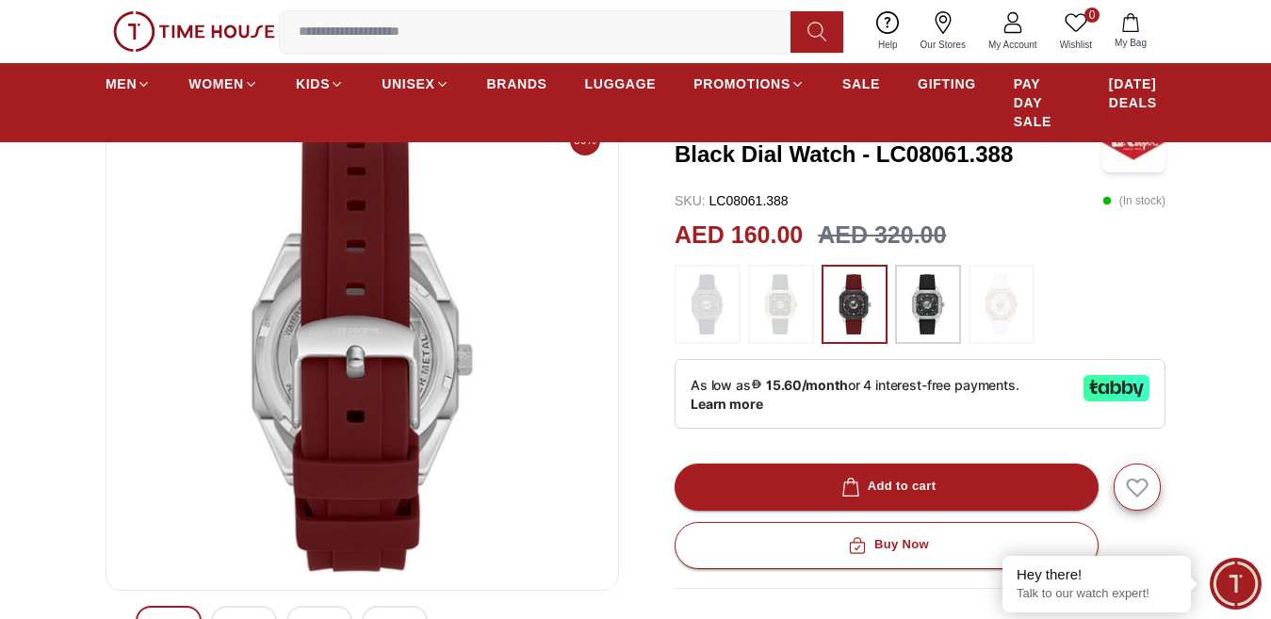
scroll to position [10, 0]
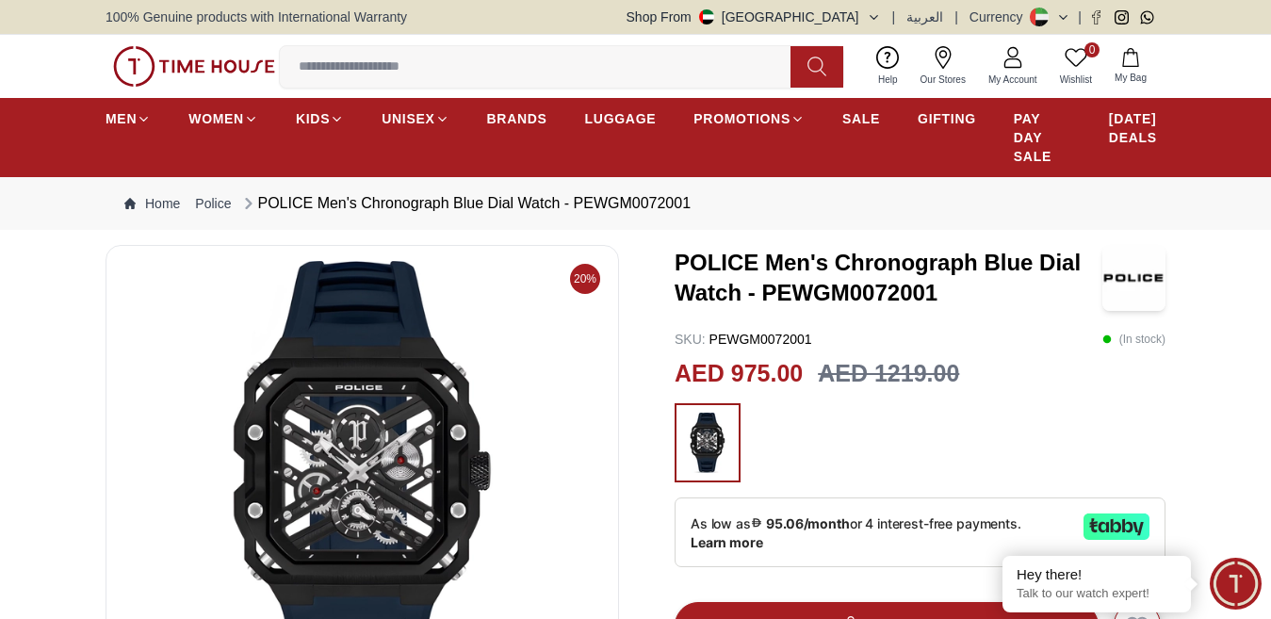
drag, startPoint x: 812, startPoint y: 541, endPoint x: 763, endPoint y: 541, distance: 49.0
click at [763, 529] on icon at bounding box center [757, 522] width 12 height 13
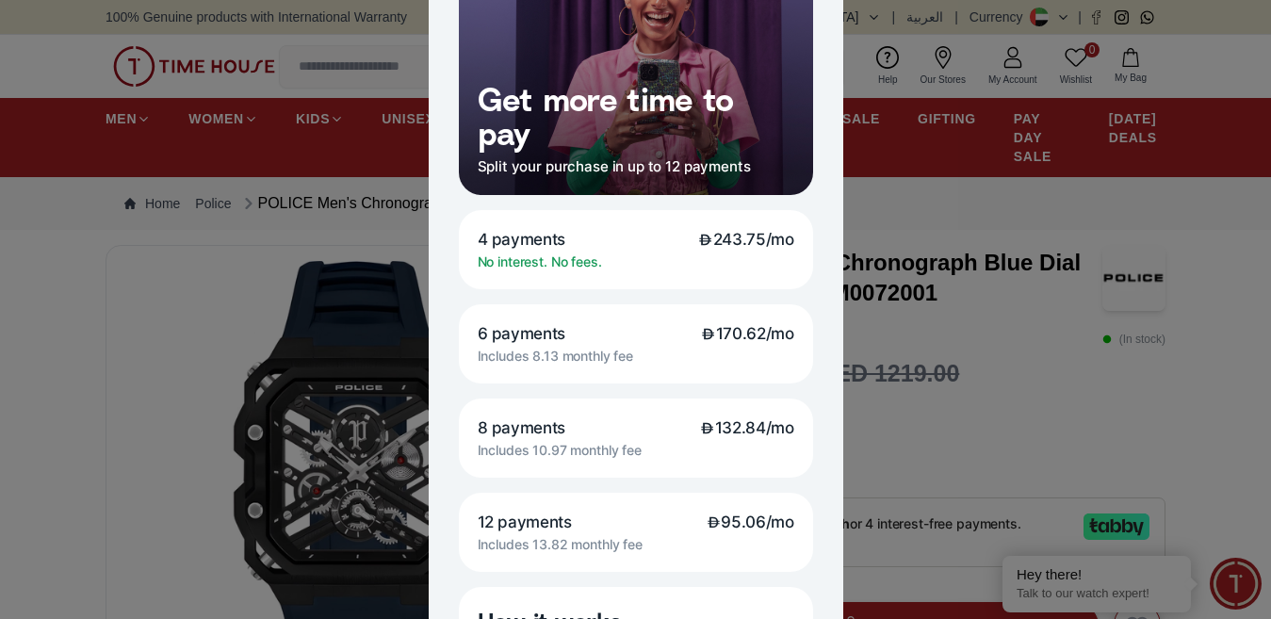
scroll to position [247, 0]
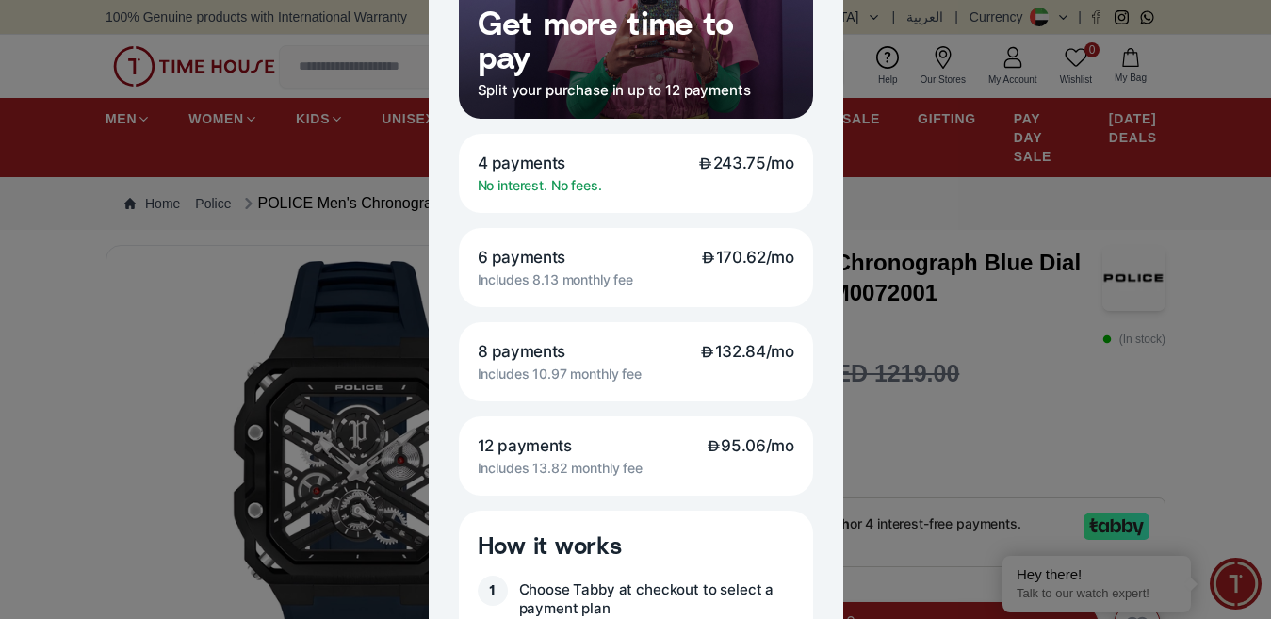
click at [1225, 219] on div at bounding box center [635, 309] width 1271 height 619
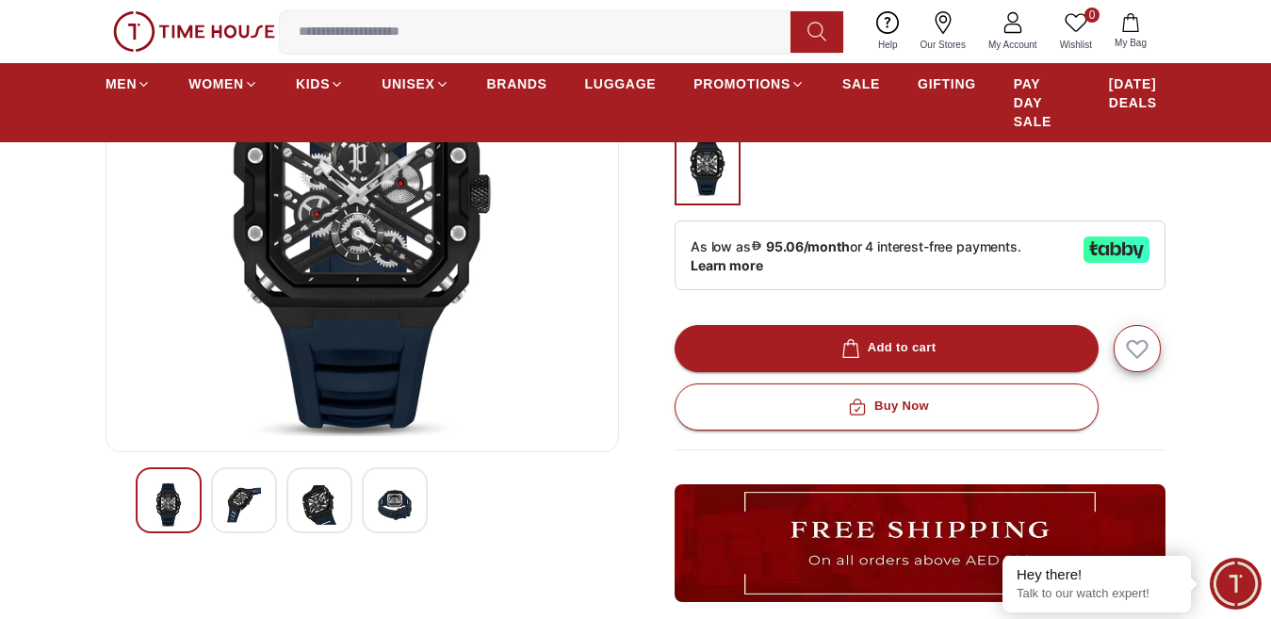
scroll to position [353, 0]
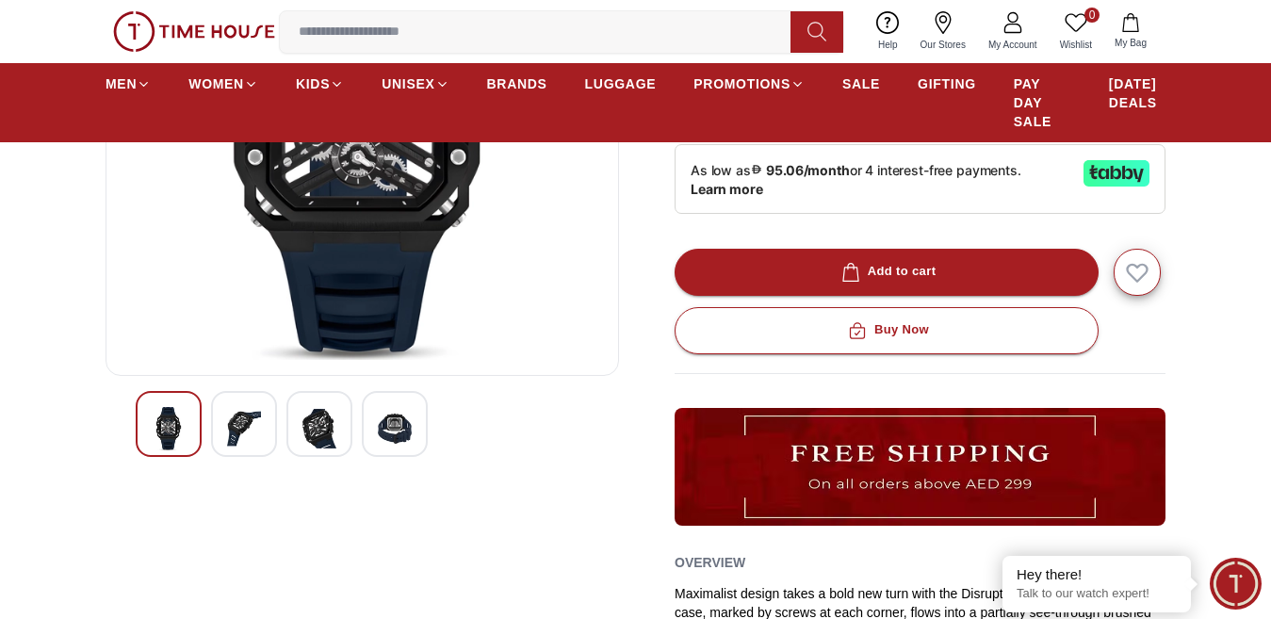
click at [234, 438] on img at bounding box center [244, 428] width 34 height 43
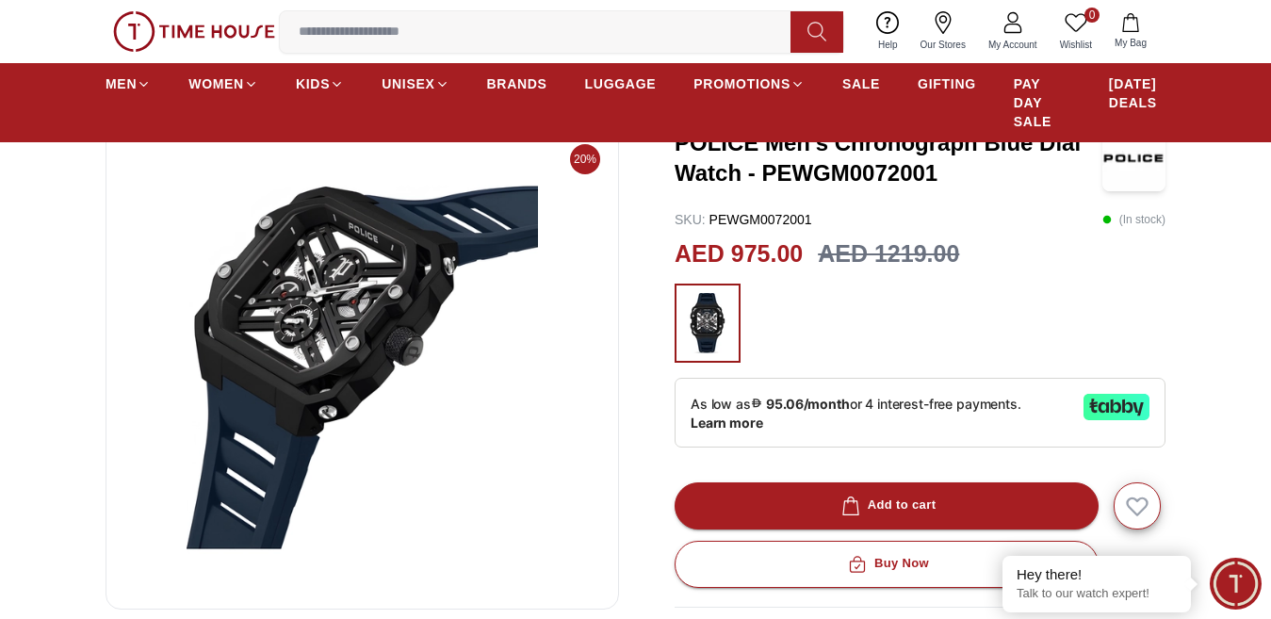
scroll to position [440, 0]
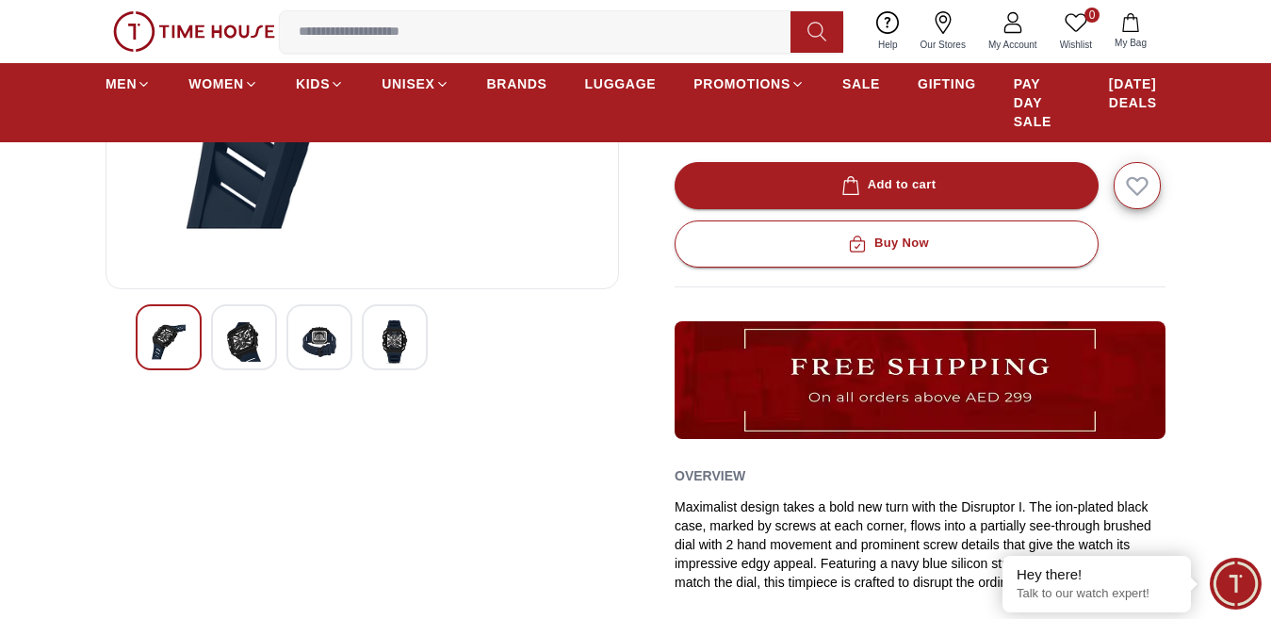
click at [330, 344] on img at bounding box center [319, 341] width 34 height 43
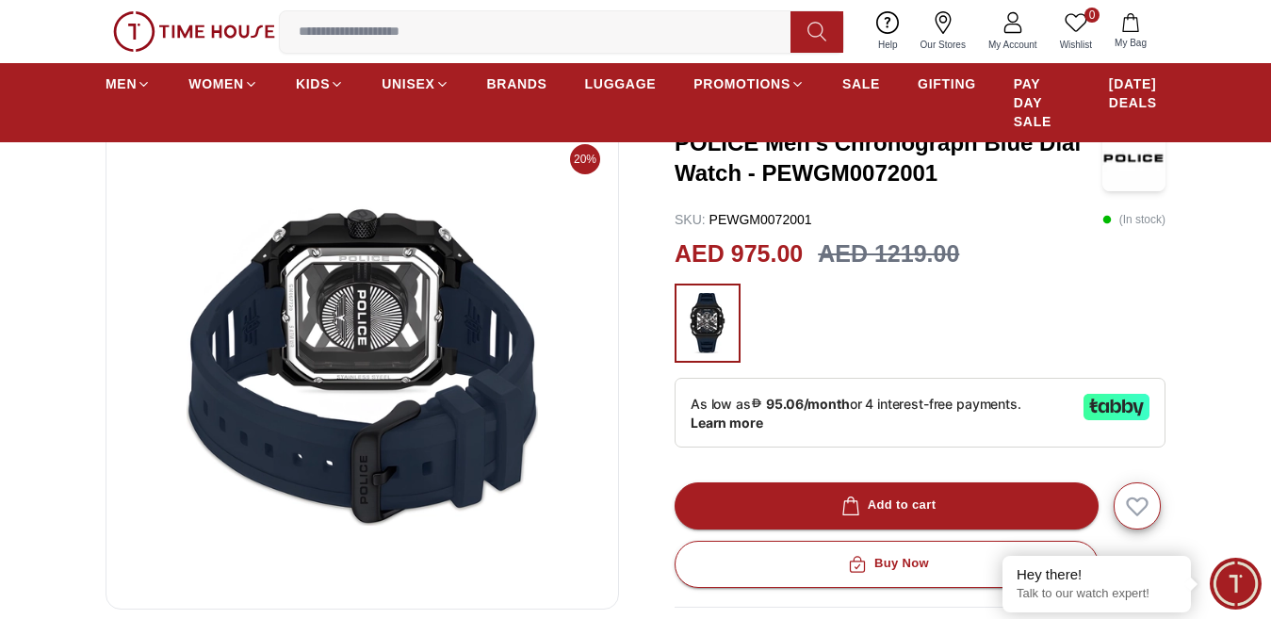
scroll to position [402, 0]
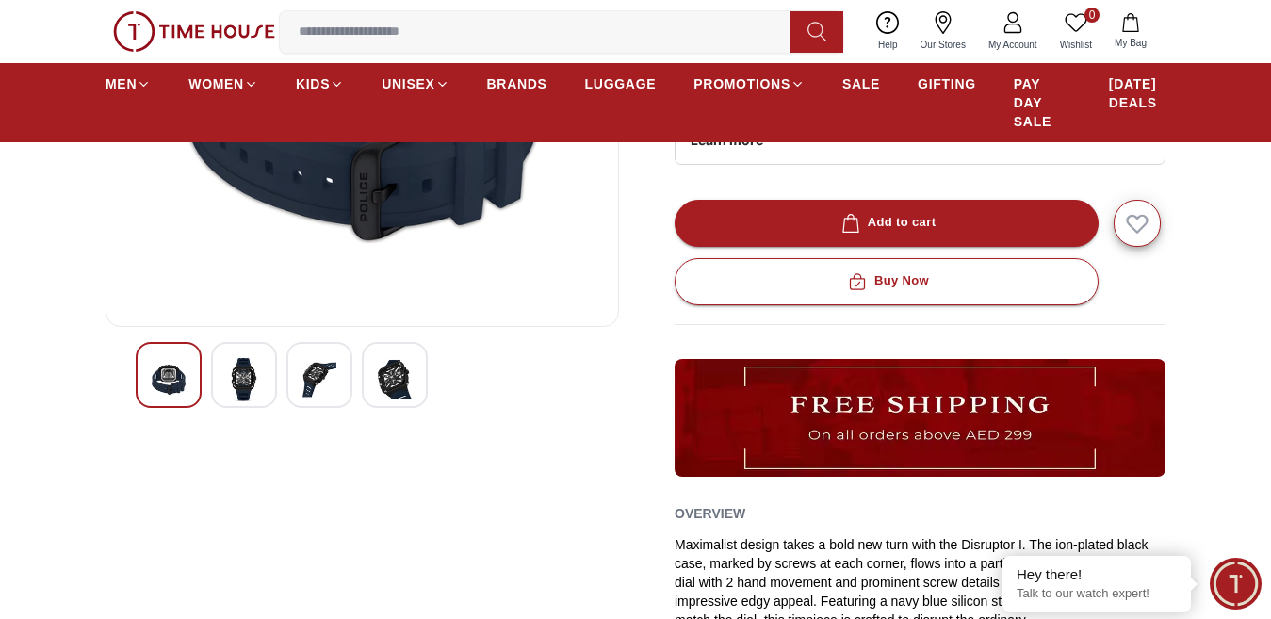
click at [395, 384] on img at bounding box center [395, 379] width 34 height 43
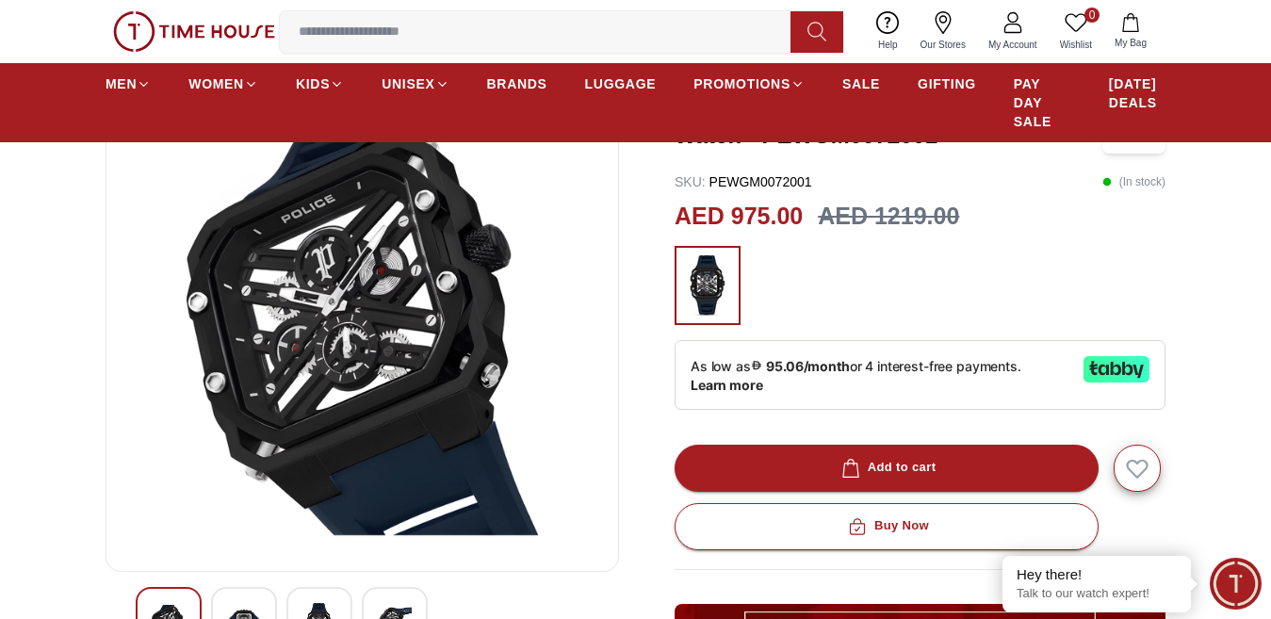
scroll to position [0, 0]
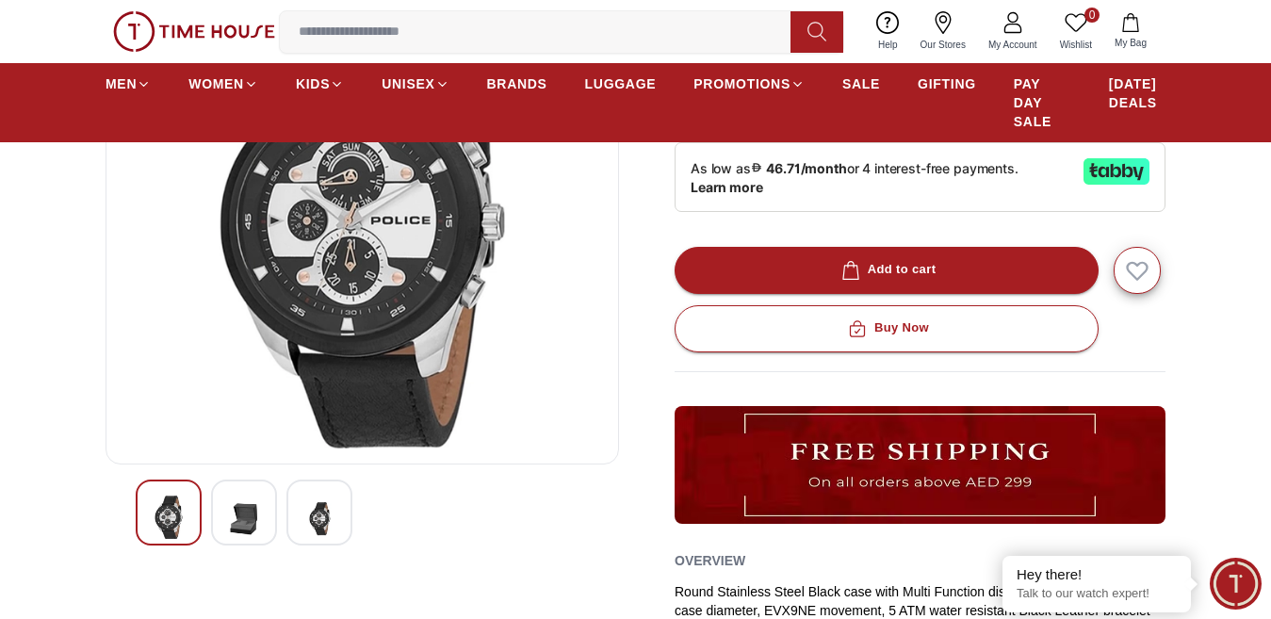
scroll to position [301, 0]
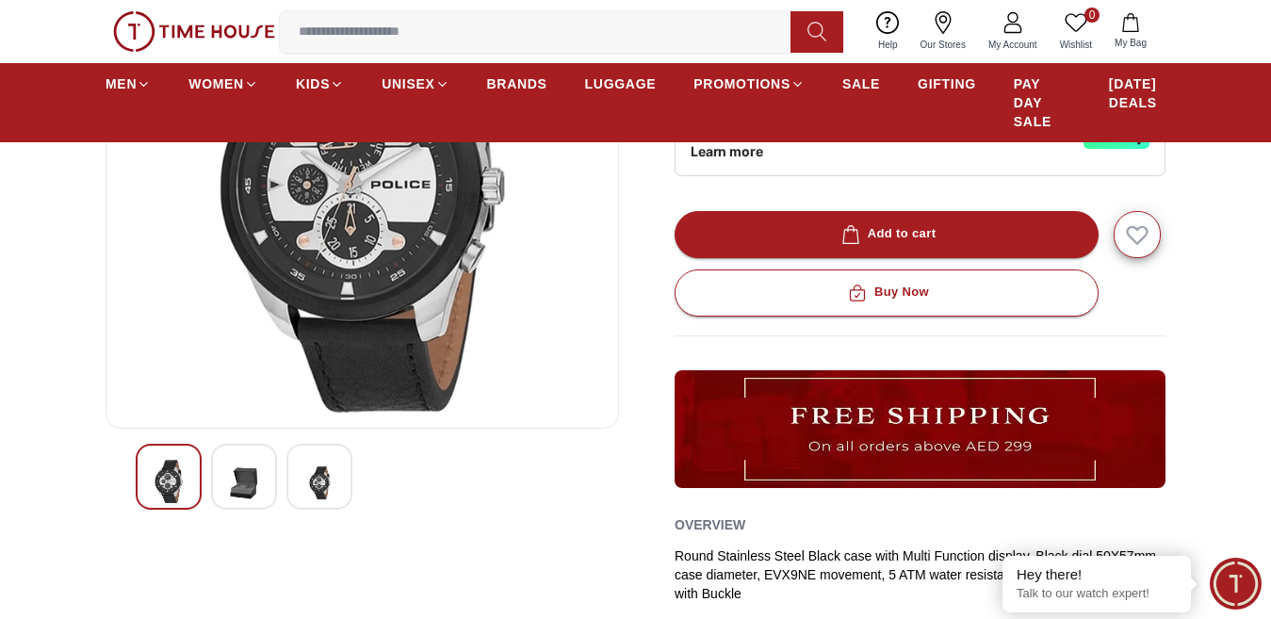
click at [323, 492] on img at bounding box center [319, 483] width 34 height 46
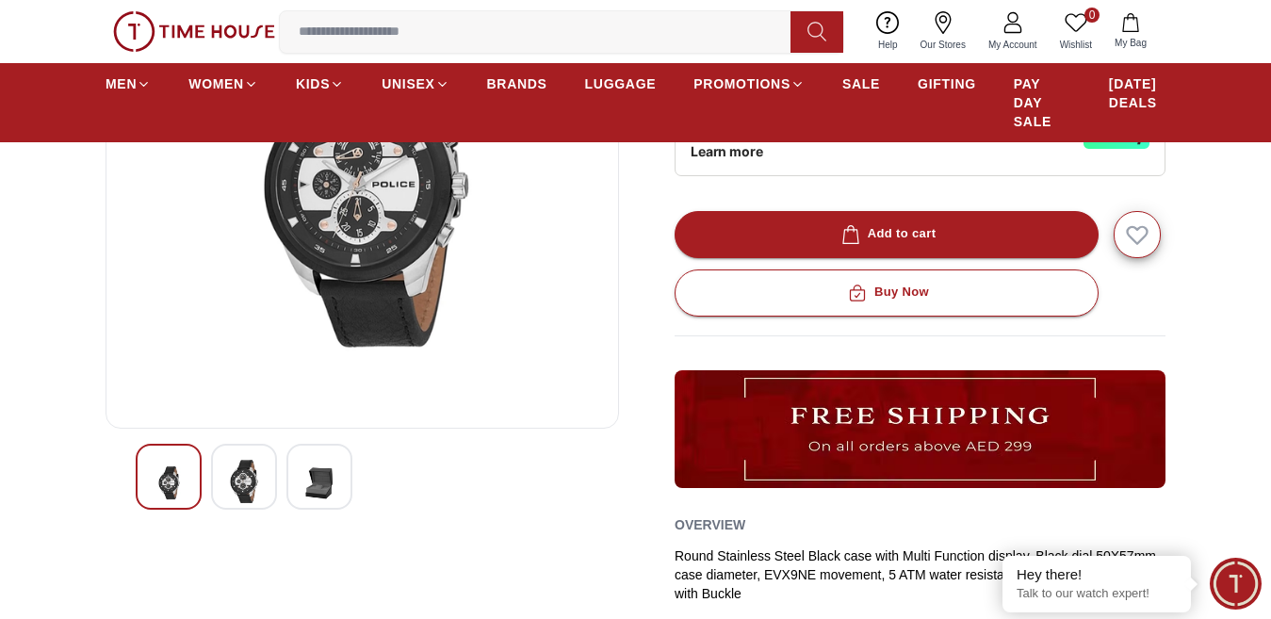
click at [251, 495] on img at bounding box center [244, 481] width 34 height 43
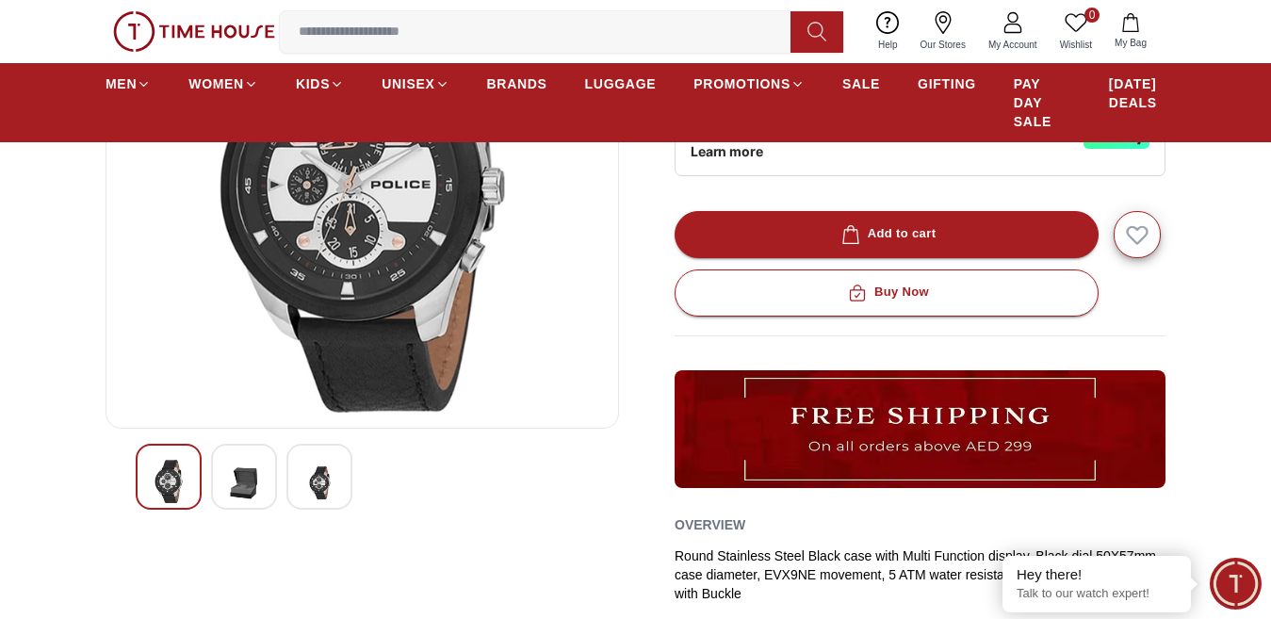
click at [301, 503] on div at bounding box center [319, 477] width 66 height 66
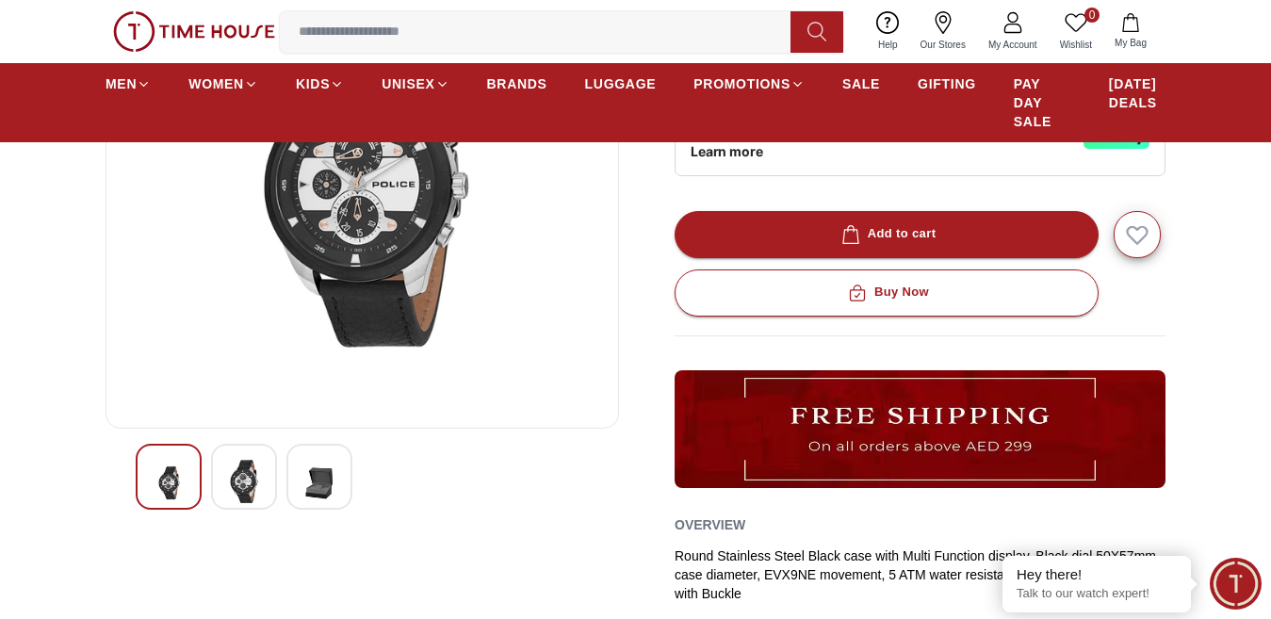
click at [344, 500] on div at bounding box center [319, 477] width 66 height 66
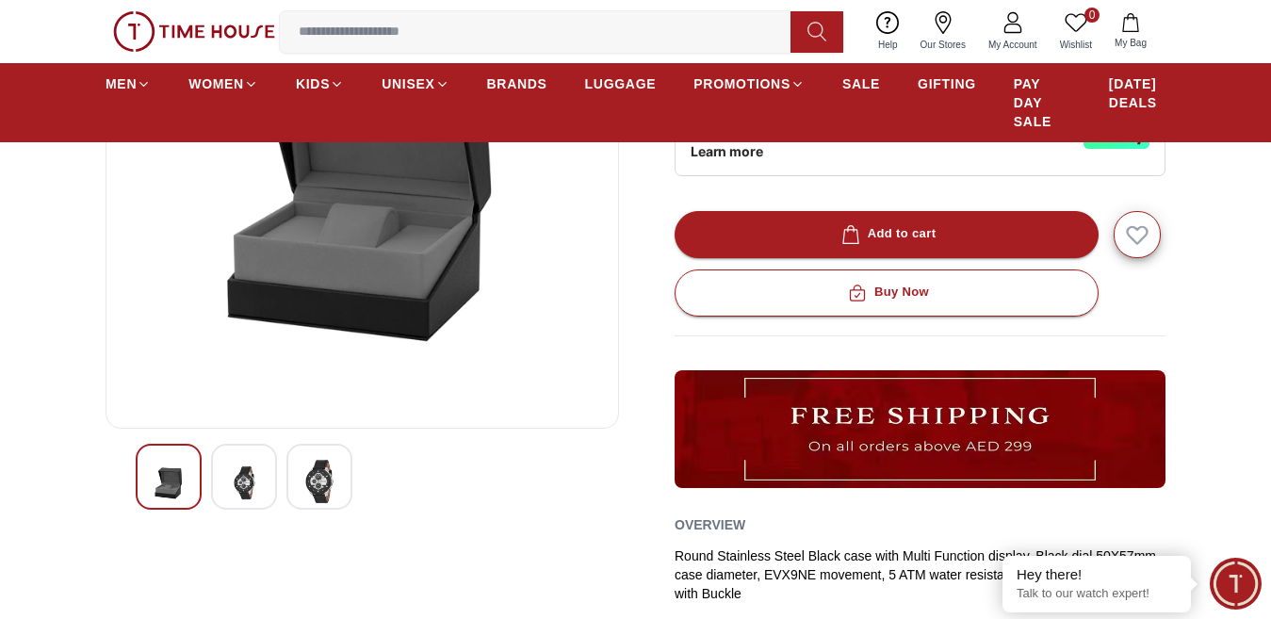
click at [260, 487] on img at bounding box center [244, 483] width 34 height 46
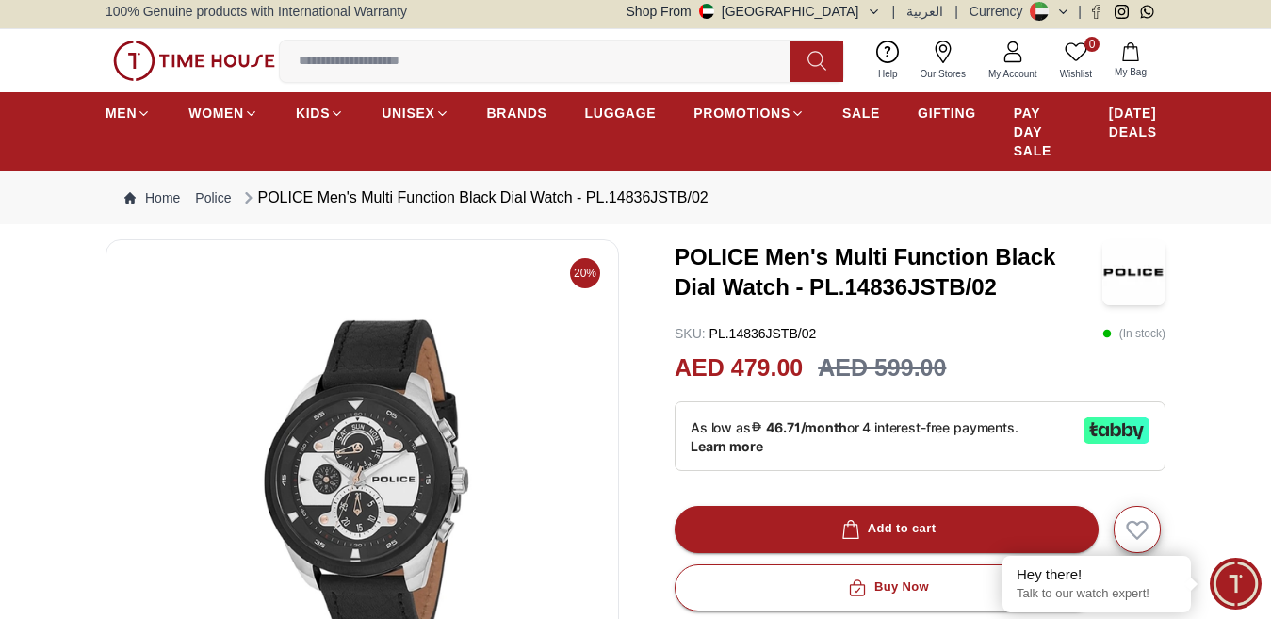
scroll to position [0, 0]
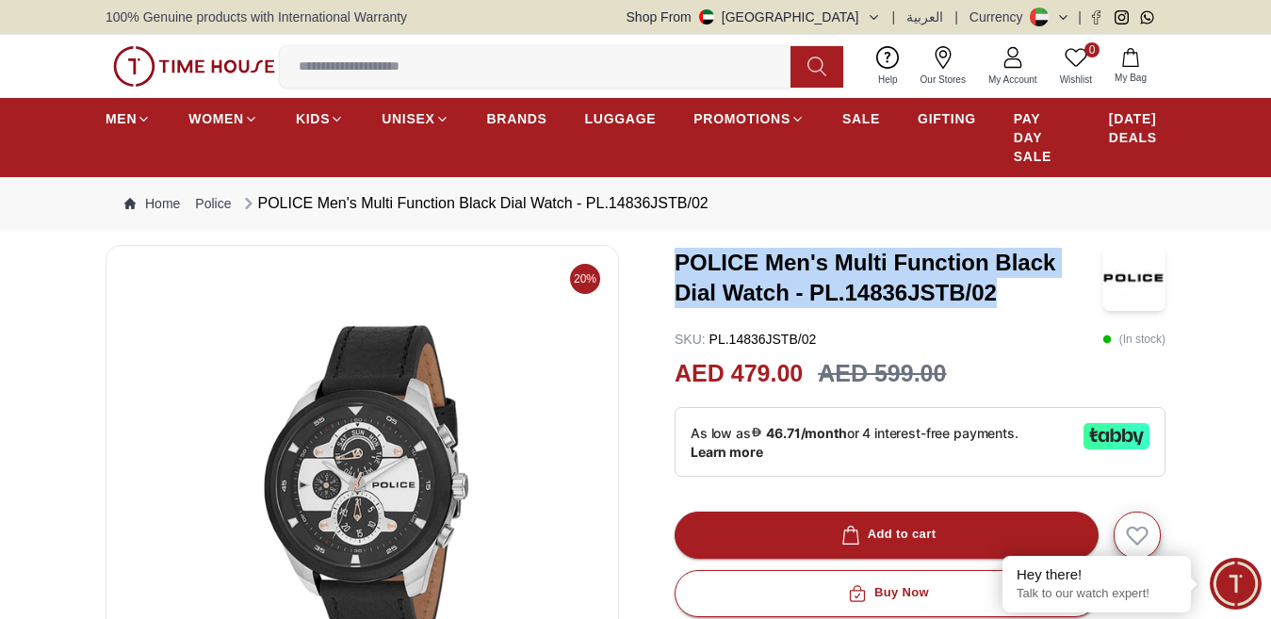
drag, startPoint x: 674, startPoint y: 273, endPoint x: 1023, endPoint y: 302, distance: 349.8
click at [1023, 302] on h3 "POLICE Men's Multi Function Black Dial Watch - PL.14836JSTB/02" at bounding box center [888, 278] width 428 height 60
copy h3 "POLICE Men's Multi Function Black Dial Watch - PL.14836JSTB/02"
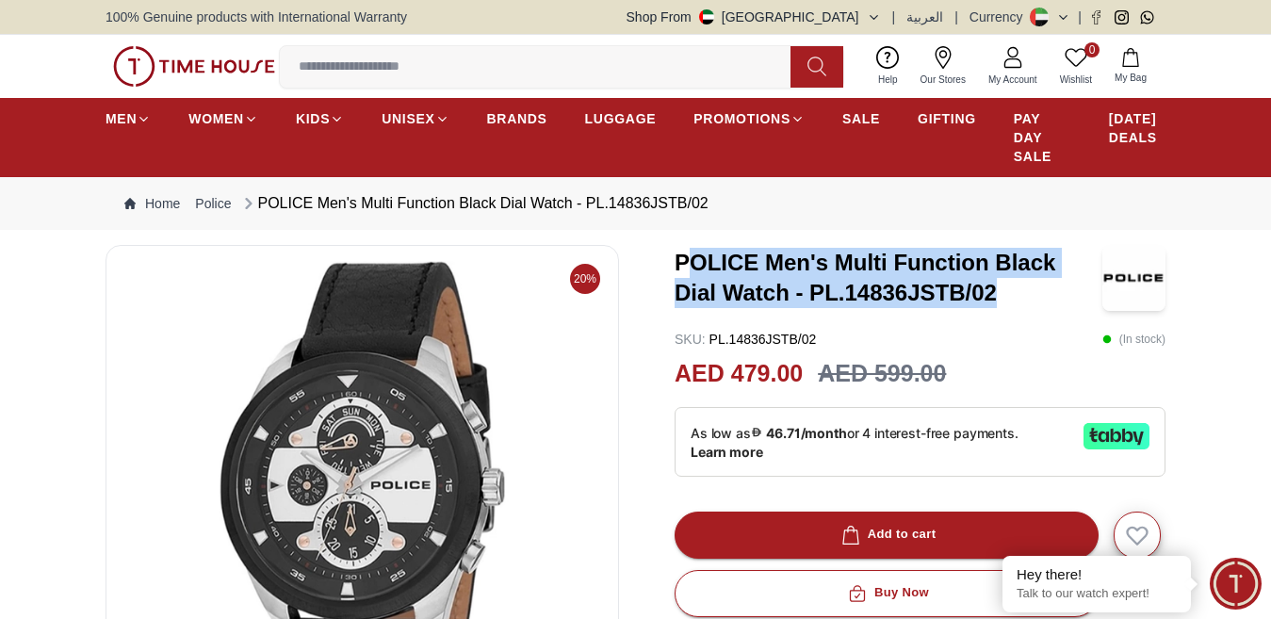
click at [781, 303] on h3 "POLICE Men's Multi Function Black Dial Watch - PL.14836JSTB/02" at bounding box center [888, 278] width 428 height 60
drag, startPoint x: 676, startPoint y: 271, endPoint x: 1004, endPoint y: 319, distance: 331.3
click at [1004, 308] on h3 "POLICE Men's Multi Function Black Dial Watch - PL.14836JSTB/02" at bounding box center [888, 278] width 428 height 60
copy h3 "POLICE Men's Multi Function Black Dial Watch - PL.14836JSTB/02"
